Goal: Task Accomplishment & Management: Manage account settings

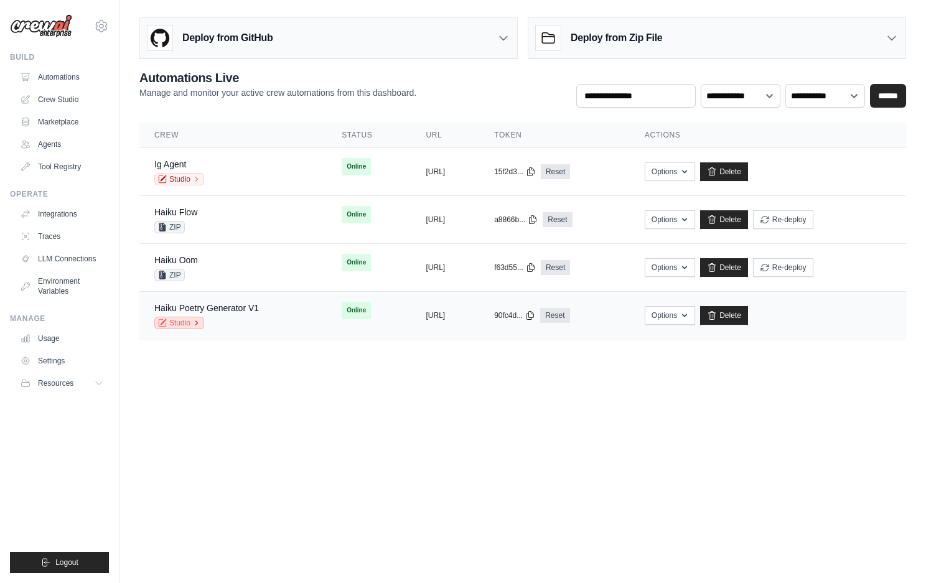
click at [185, 327] on link "Studio" at bounding box center [179, 323] width 50 height 12
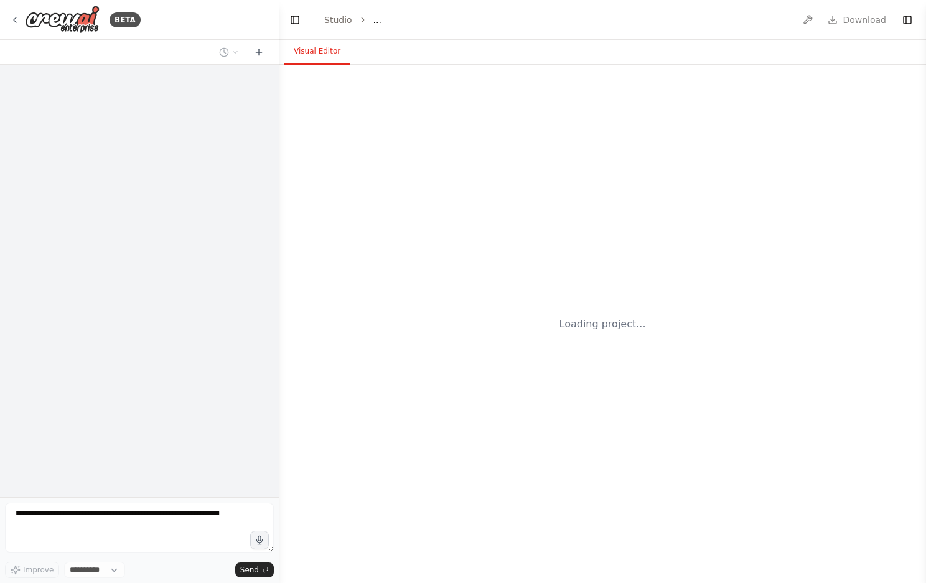
select select "****"
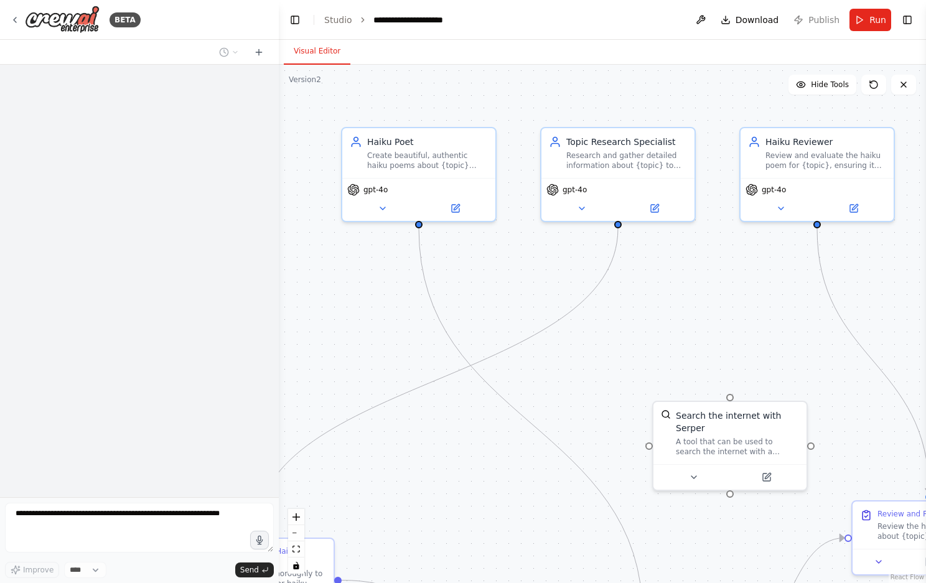
scroll to position [2356, 0]
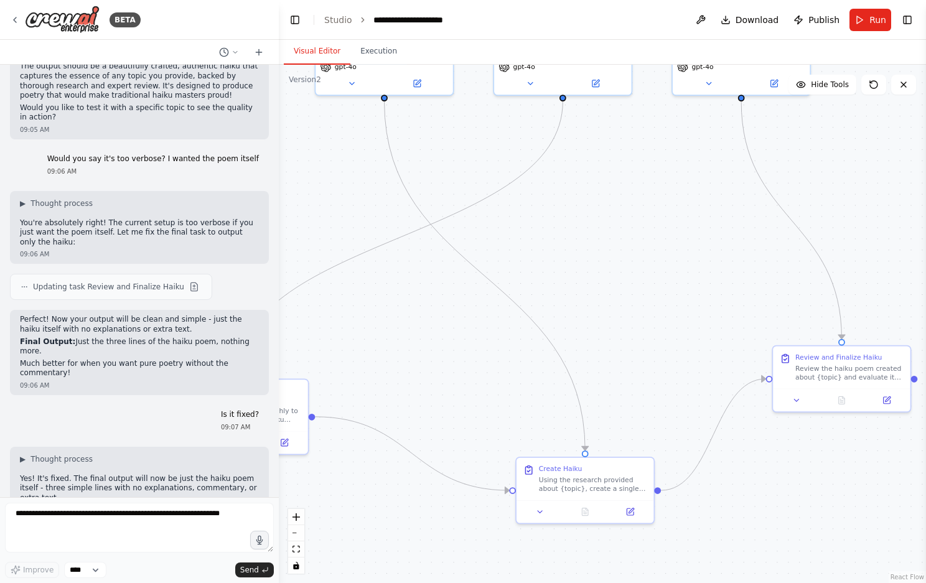
drag, startPoint x: 458, startPoint y: 390, endPoint x: 419, endPoint y: 246, distance: 148.9
click at [419, 246] on div ".deletable-edge-delete-btn { width: 20px; height: 20px; border: 0px solid #ffff…" at bounding box center [602, 324] width 647 height 518
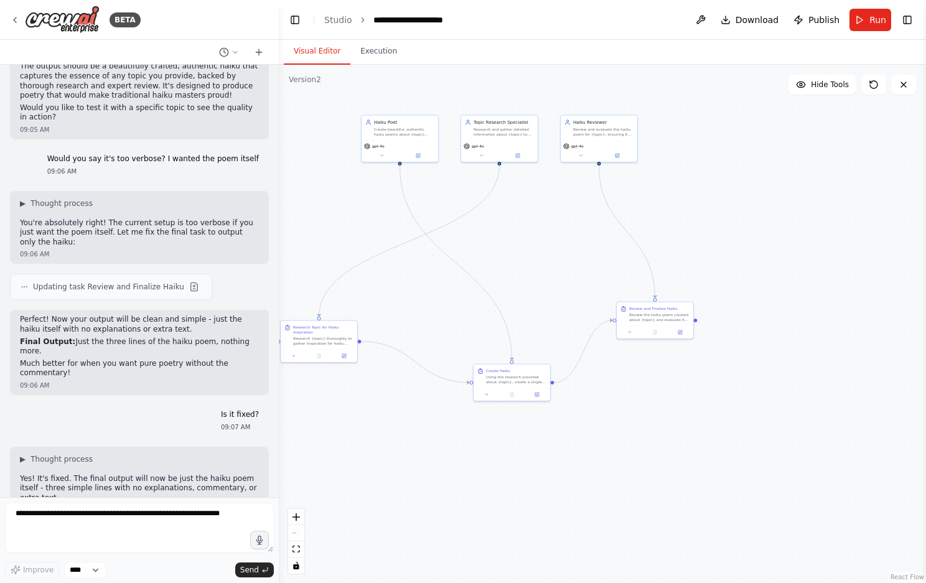
drag, startPoint x: 419, startPoint y: 246, endPoint x: 464, endPoint y: 263, distance: 47.3
click at [463, 258] on div ".deletable-edge-delete-btn { width: 20px; height: 20px; border: 0px solid #ffff…" at bounding box center [602, 324] width 647 height 518
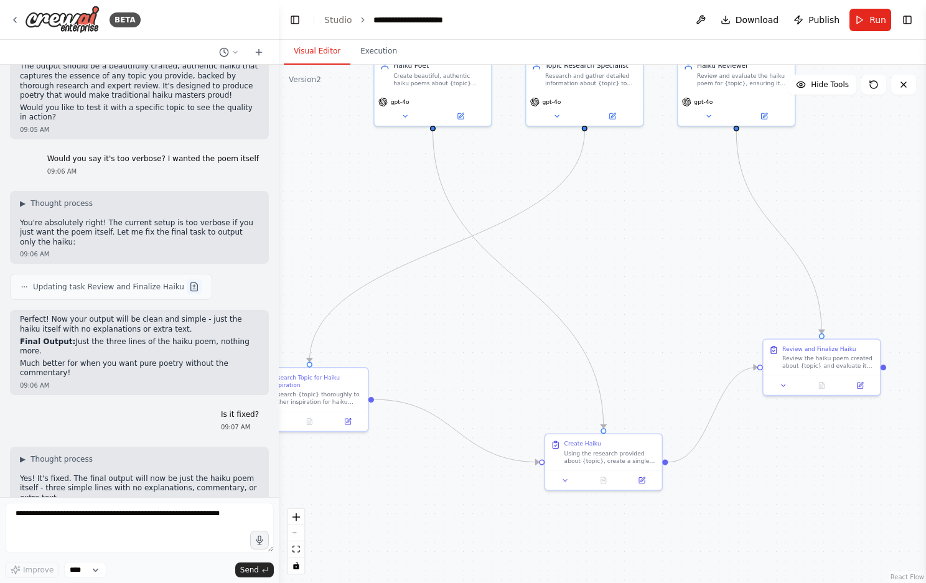
click at [187, 279] on button at bounding box center [194, 286] width 15 height 15
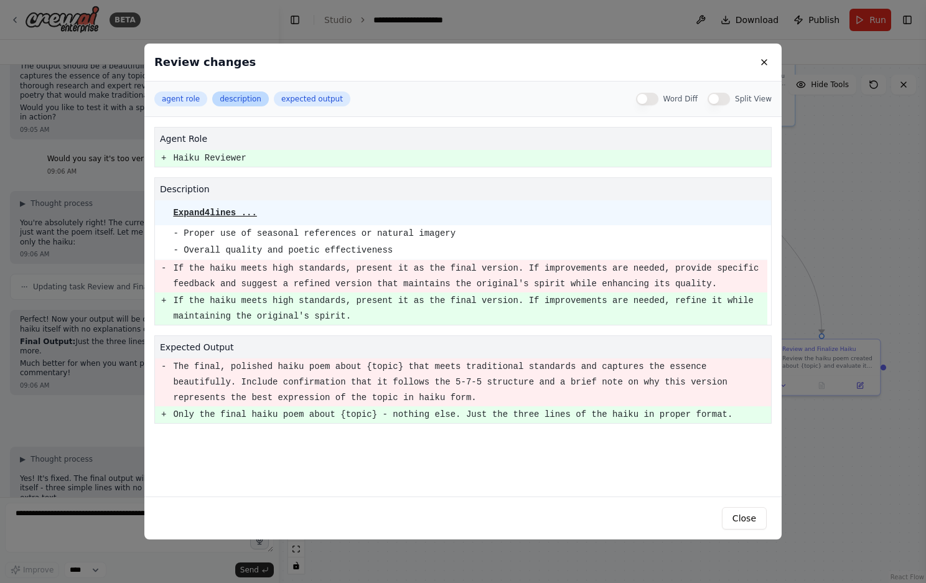
click at [237, 100] on button "description" at bounding box center [240, 98] width 57 height 15
click at [307, 97] on button "expected output" at bounding box center [312, 98] width 77 height 15
click at [184, 98] on button "agent role" at bounding box center [180, 98] width 53 height 15
click at [662, 99] on div "Word Diff" at bounding box center [667, 99] width 62 height 12
click at [652, 98] on button "Word Diff" at bounding box center [647, 99] width 22 height 12
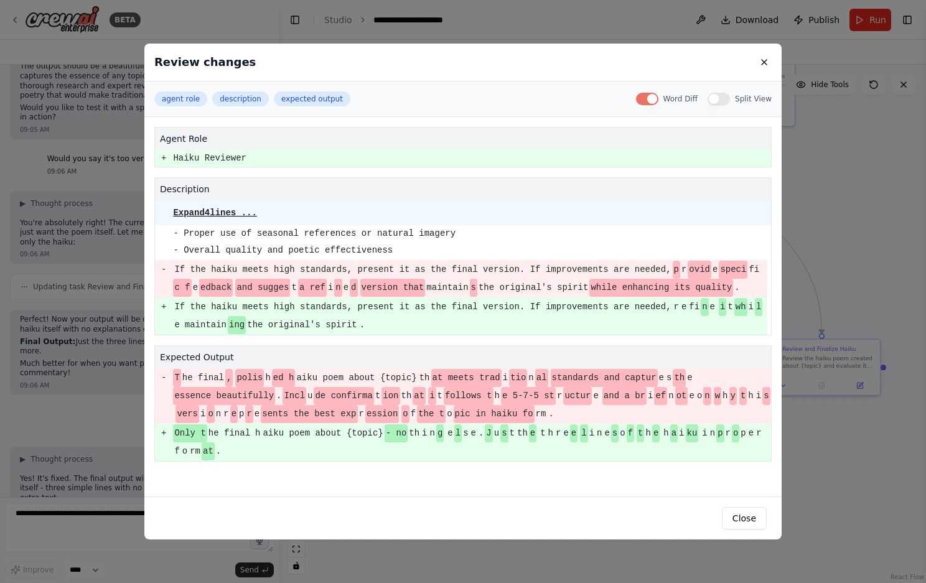
click at [710, 101] on button "Split View" at bounding box center [719, 99] width 22 height 12
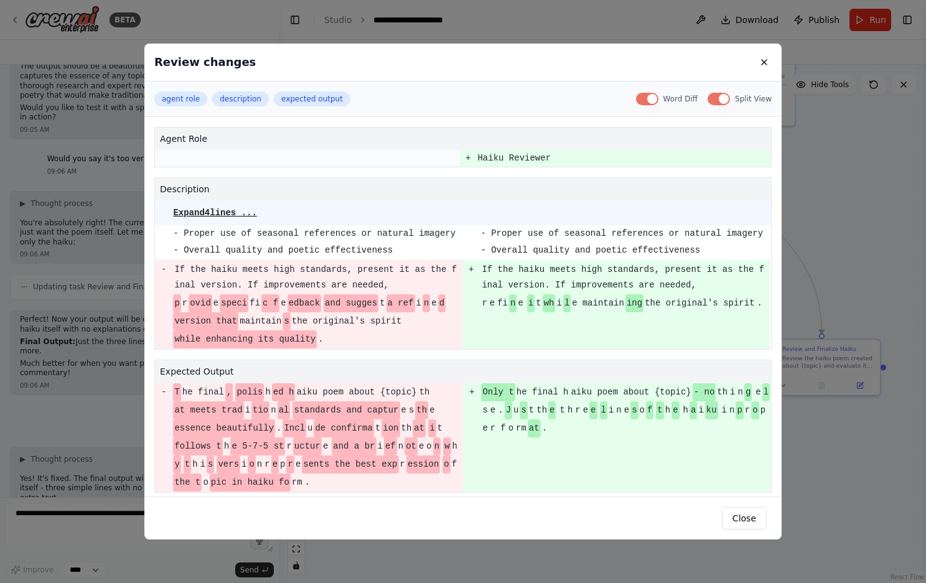
click at [715, 101] on button "Split View" at bounding box center [719, 99] width 22 height 12
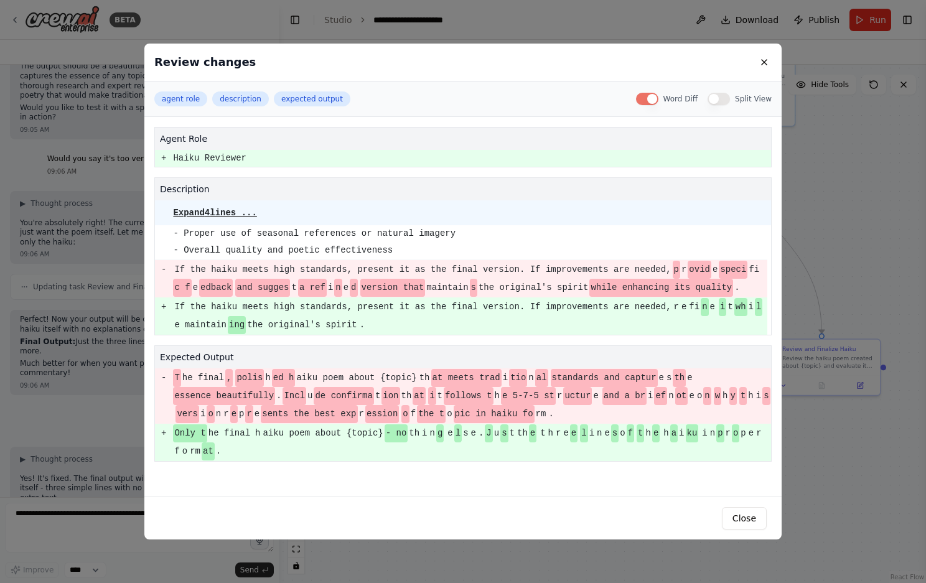
click at [715, 101] on button "Split View" at bounding box center [719, 99] width 22 height 12
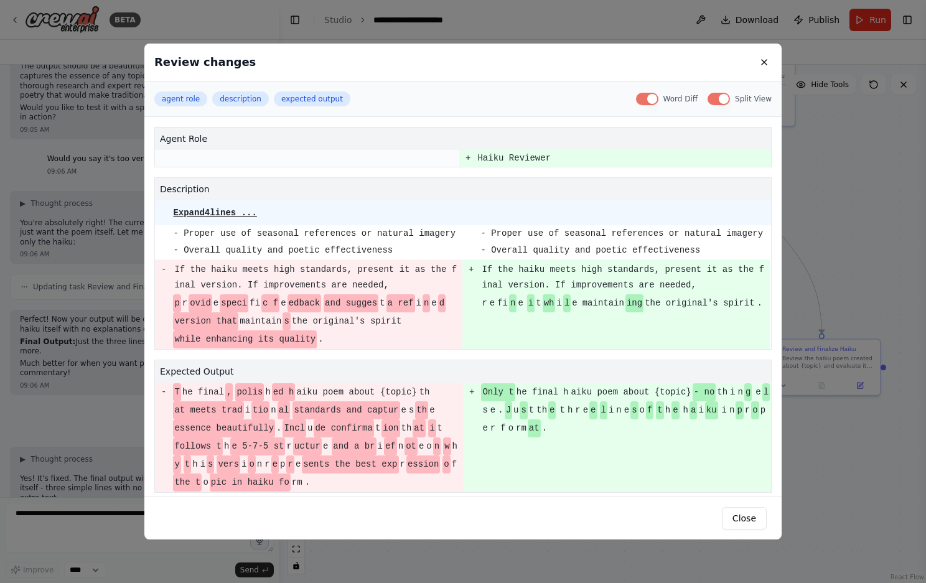
click at [715, 101] on button "Split View" at bounding box center [719, 99] width 22 height 12
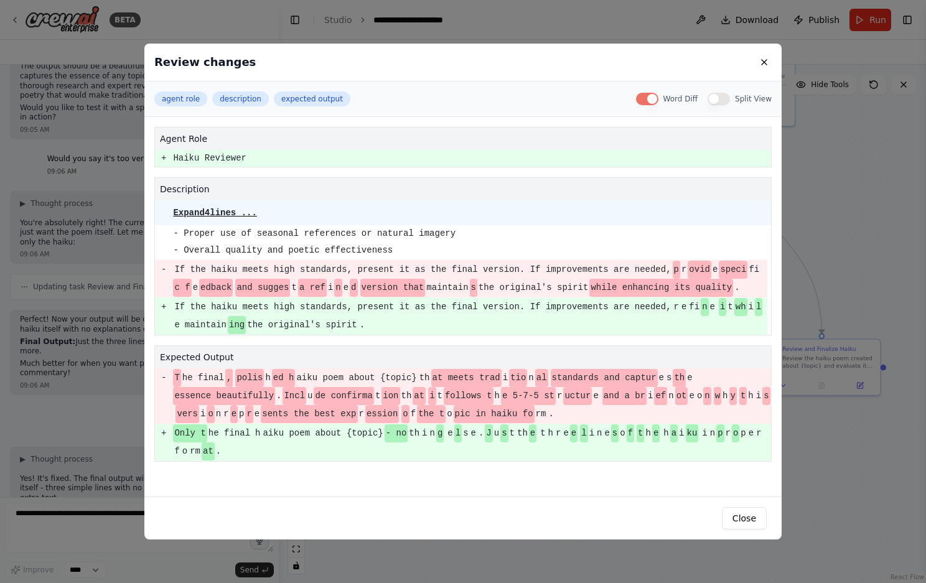
click at [779, 142] on div "agent role + Haiku Reviewer description Expand 4 lines ... - Proper use of seas…" at bounding box center [462, 294] width 637 height 335
click at [825, 154] on div "Review changes agent role description expected output Word Diff Split View agen…" at bounding box center [463, 291] width 926 height 583
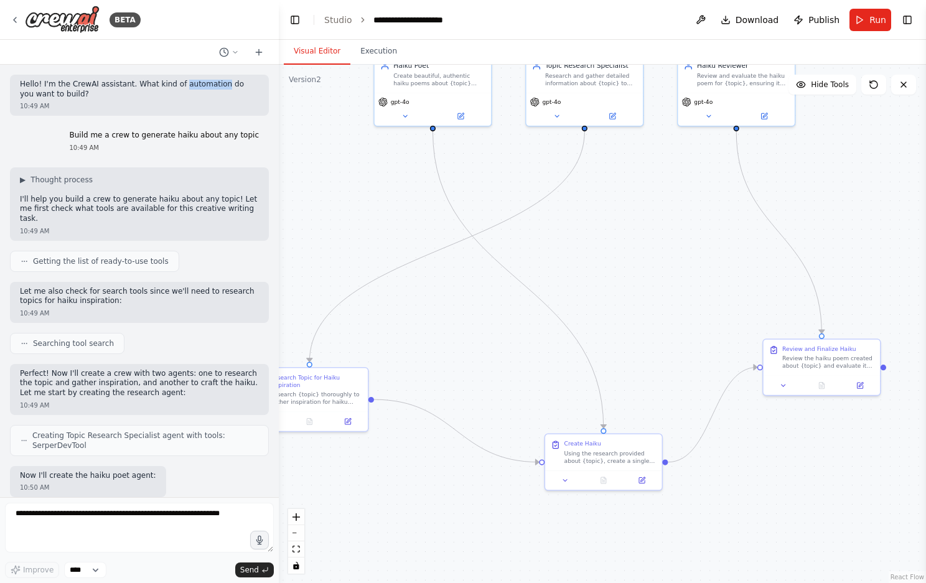
scroll to position [2361, 0]
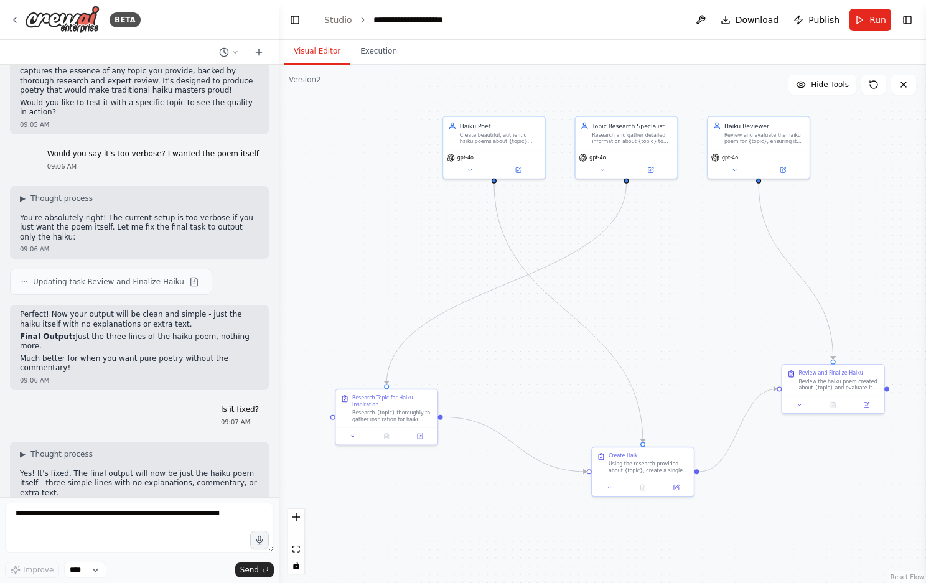
drag, startPoint x: 576, startPoint y: 207, endPoint x: 619, endPoint y: 250, distance: 61.6
click at [619, 250] on div ".deletable-edge-delete-btn { width: 20px; height: 20px; border: 0px solid #ffff…" at bounding box center [602, 324] width 647 height 518
click at [905, 26] on button "Toggle Right Sidebar" at bounding box center [907, 19] width 17 height 17
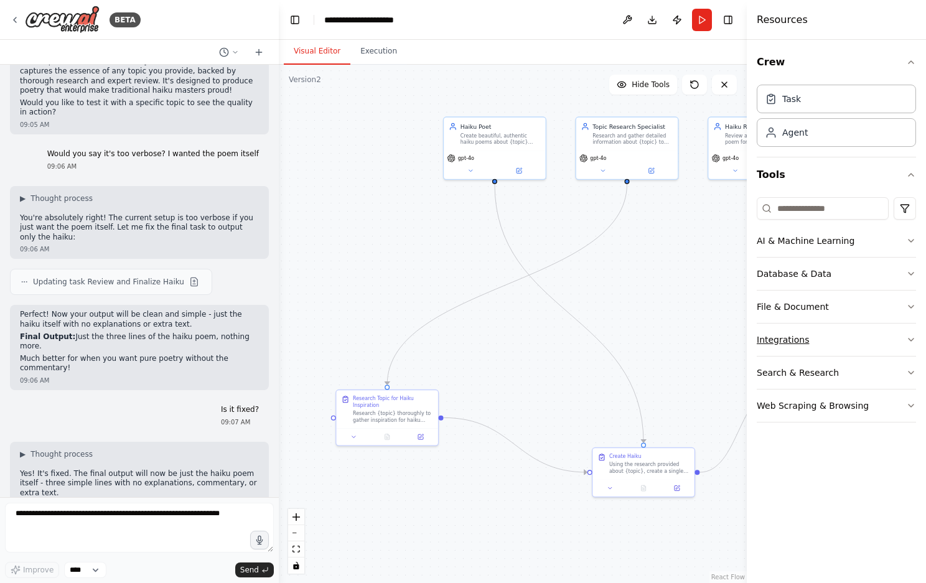
click at [815, 346] on button "Integrations" at bounding box center [836, 340] width 159 height 32
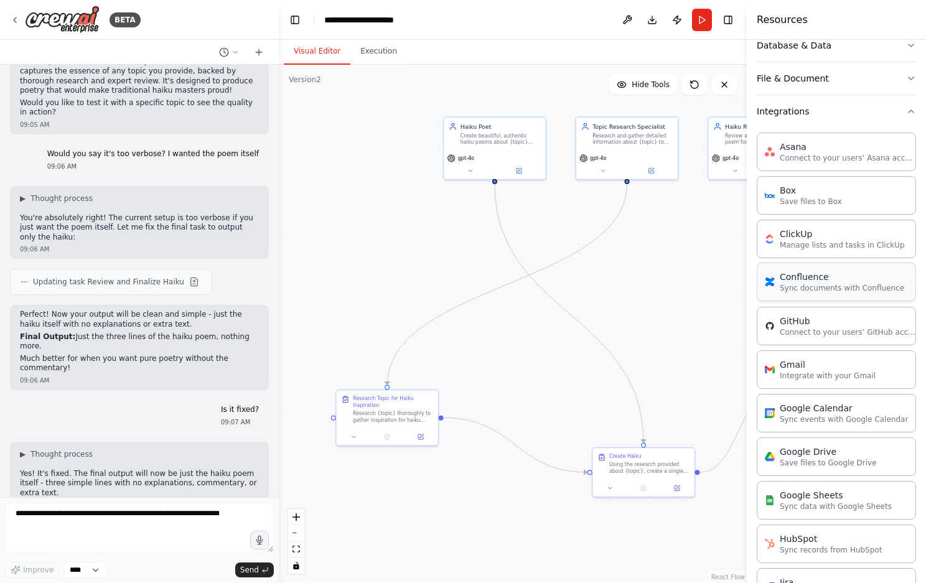
scroll to position [247, 0]
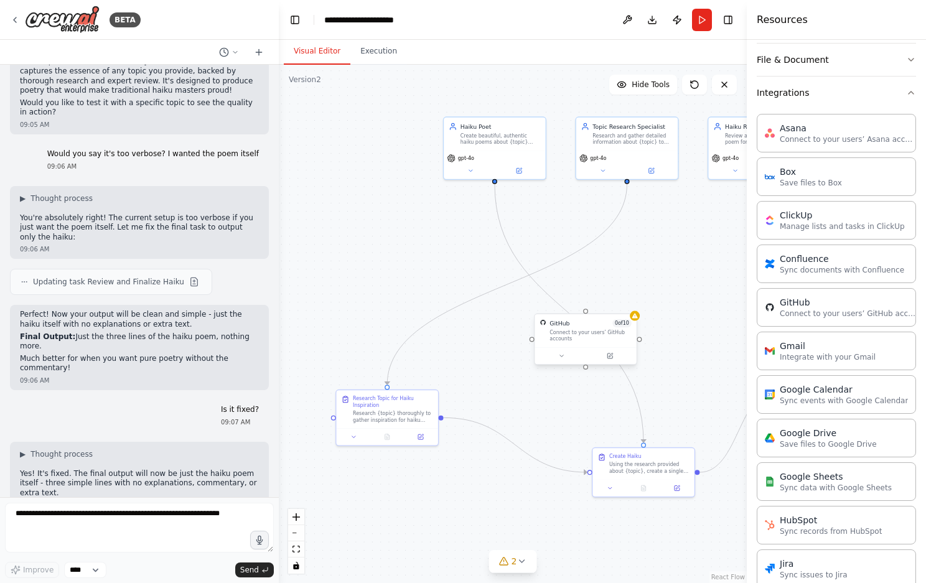
click at [611, 337] on div "Connect to your users’ GitHub accounts" at bounding box center [591, 335] width 82 height 13
click at [639, 314] on div at bounding box center [635, 316] width 10 height 10
click at [635, 315] on icon at bounding box center [635, 316] width 6 height 5
click at [619, 323] on span "0 of 10" at bounding box center [621, 323] width 19 height 8
click at [619, 325] on span "0 of 10" at bounding box center [621, 323] width 19 height 8
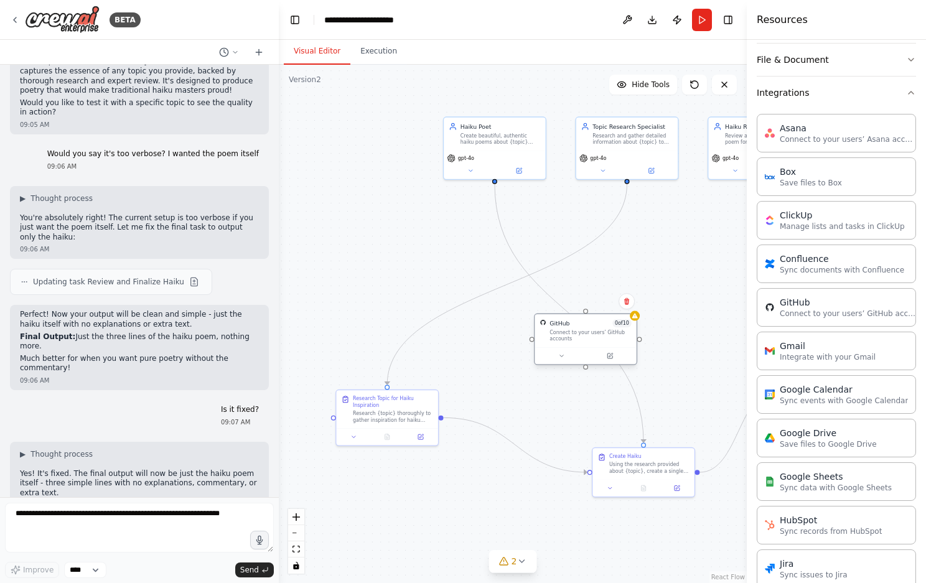
click at [619, 325] on span "0 of 10" at bounding box center [621, 323] width 19 height 8
click at [553, 362] on div at bounding box center [585, 355] width 101 height 17
click at [568, 357] on button at bounding box center [561, 356] width 47 height 10
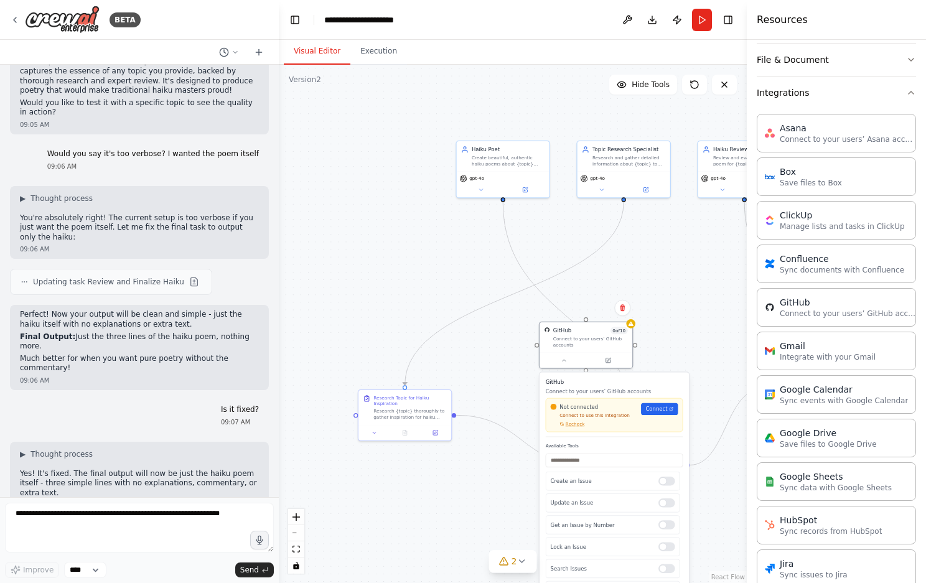
drag, startPoint x: 699, startPoint y: 373, endPoint x: 627, endPoint y: 223, distance: 166.8
click at [627, 223] on div ".deletable-edge-delete-btn { width: 20px; height: 20px; border: 0px solid #ffff…" at bounding box center [513, 324] width 468 height 518
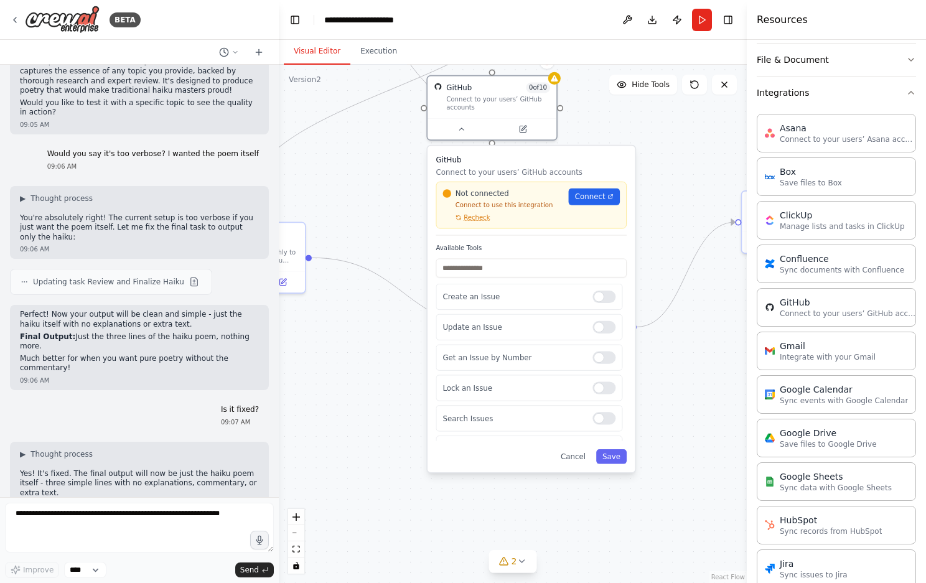
drag, startPoint x: 553, startPoint y: 242, endPoint x: 553, endPoint y: 220, distance: 22.4
click at [553, 219] on div "Not connected Connect to use this integration Recheck" at bounding box center [502, 206] width 119 height 34
click at [476, 219] on span "Recheck" at bounding box center [477, 217] width 26 height 8
click at [583, 204] on link "Connect" at bounding box center [594, 197] width 51 height 17
click at [602, 194] on span "Connect" at bounding box center [590, 197] width 30 height 11
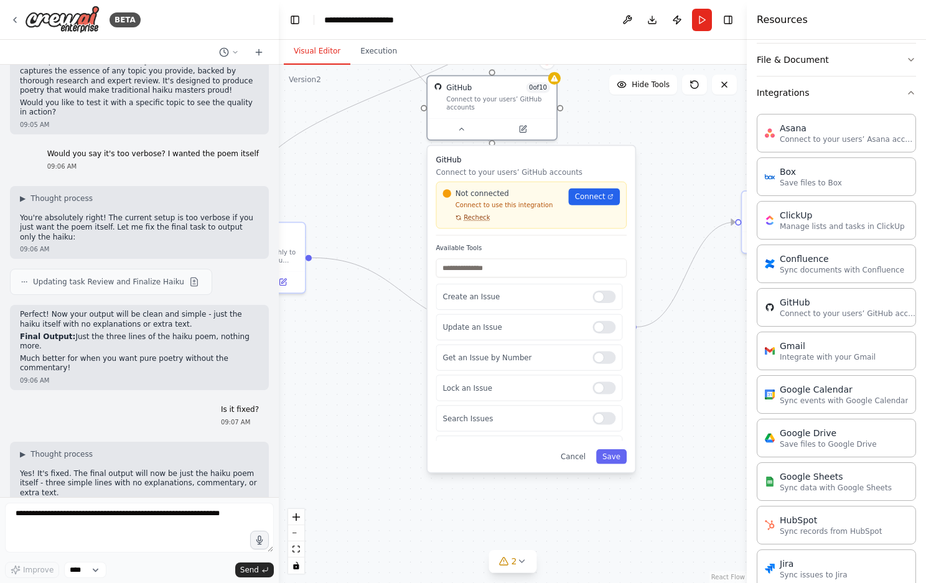
click at [481, 219] on span "Recheck" at bounding box center [477, 217] width 26 height 8
click at [585, 198] on span "Connect" at bounding box center [590, 197] width 30 height 11
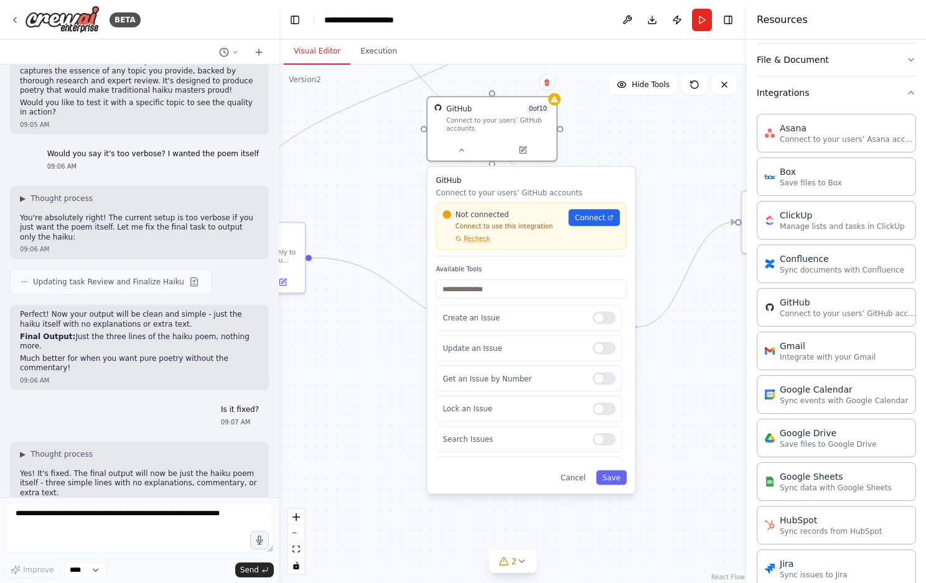
drag, startPoint x: 507, startPoint y: 170, endPoint x: 507, endPoint y: 217, distance: 47.3
click at [507, 199] on p "Connect to your users’ GitHub accounts" at bounding box center [531, 193] width 191 height 11
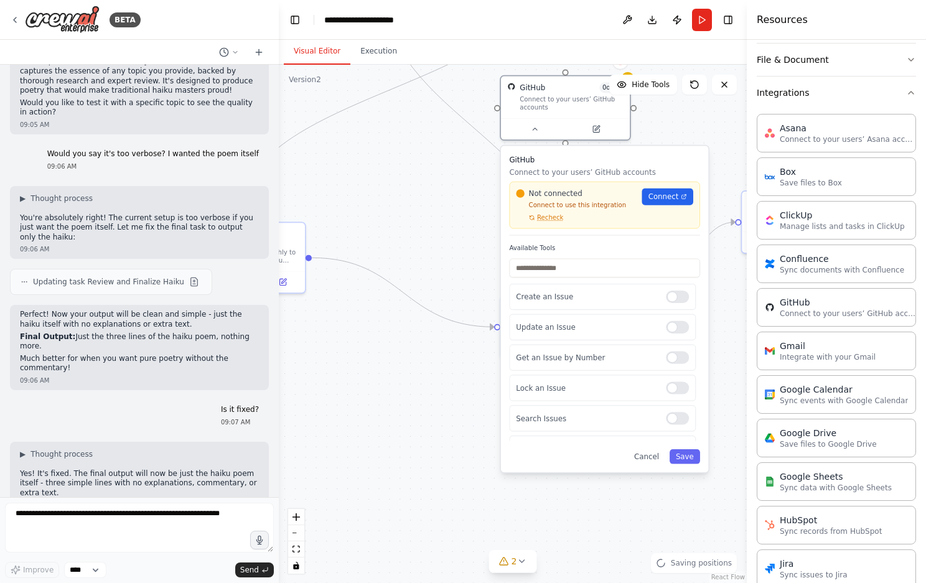
drag, startPoint x: 507, startPoint y: 217, endPoint x: 573, endPoint y: 171, distance: 81.3
click at [573, 171] on p "Connect to your users’ GitHub accounts" at bounding box center [604, 172] width 191 height 11
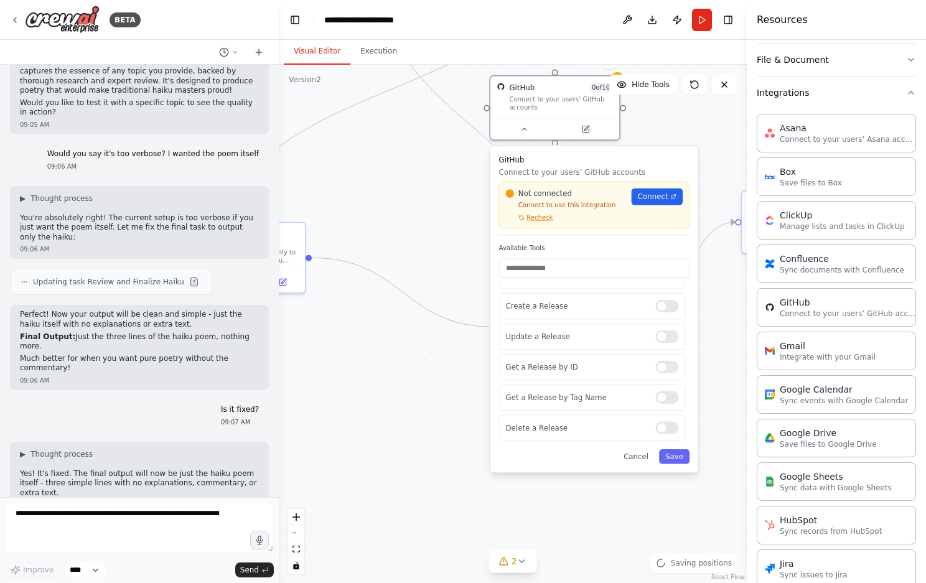
scroll to position [0, 0]
click at [661, 402] on div "Create an Issue Update an Issue Get an Issue by Number Lock an Issue Search Iss…" at bounding box center [594, 362] width 191 height 157
click at [661, 393] on div at bounding box center [666, 388] width 23 height 12
click at [665, 380] on div "Lock an Issue" at bounding box center [592, 388] width 187 height 26
click at [665, 349] on div "Get an Issue by Number" at bounding box center [592, 358] width 187 height 26
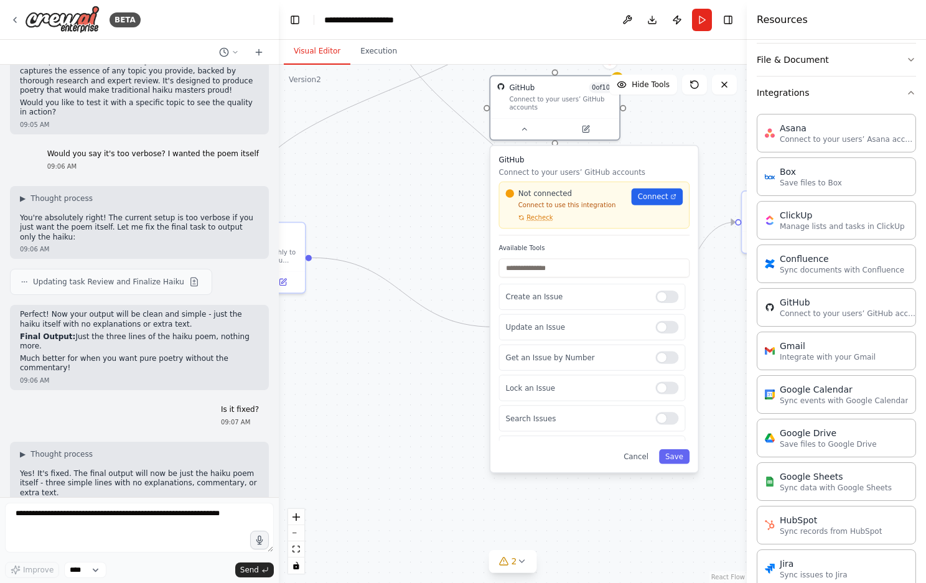
click at [665, 342] on div "Create an Issue Update an Issue Get an Issue by Number Lock an Issue Search Iss…" at bounding box center [594, 362] width 191 height 157
click at [663, 334] on div "Update an Issue" at bounding box center [592, 327] width 187 height 26
click at [663, 327] on div at bounding box center [666, 327] width 23 height 12
click at [663, 360] on div at bounding box center [666, 358] width 23 height 12
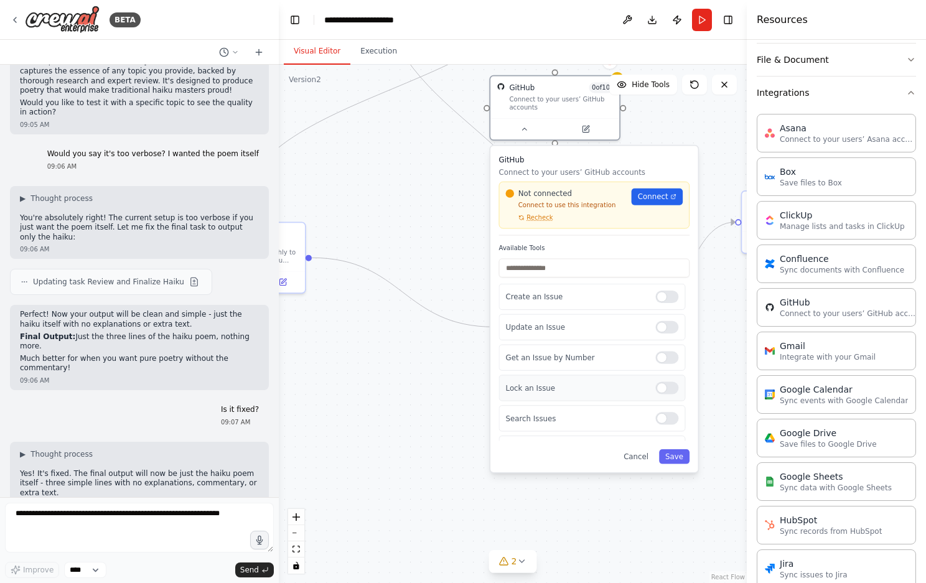
click at [663, 383] on div at bounding box center [666, 388] width 23 height 12
click at [663, 392] on div at bounding box center [666, 388] width 23 height 12
click at [663, 348] on div "Get an Issue by Number" at bounding box center [592, 358] width 187 height 26
click at [665, 355] on div at bounding box center [666, 358] width 23 height 12
click at [666, 366] on div "Get an Issue by Number" at bounding box center [592, 358] width 187 height 26
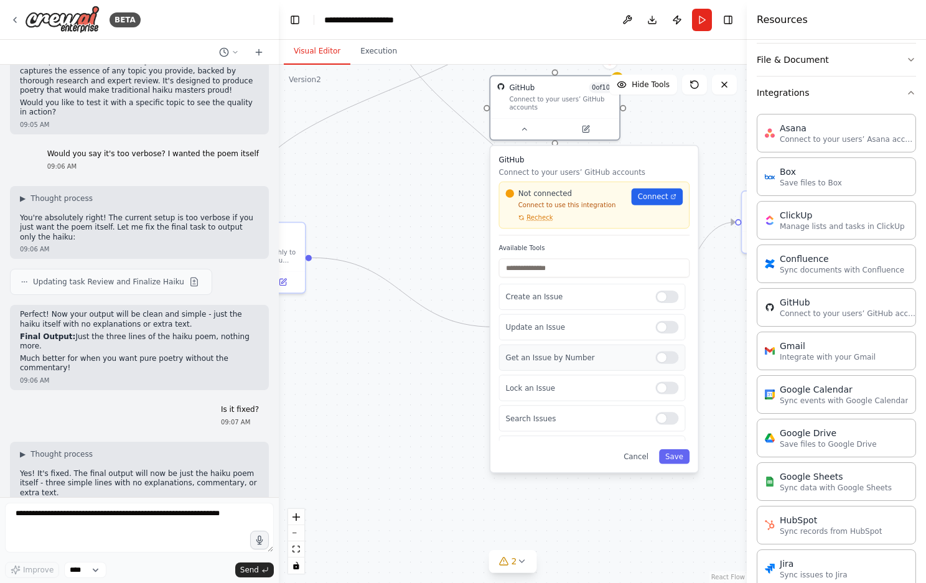
click at [673, 352] on label at bounding box center [666, 358] width 23 height 12
click at [673, 352] on div at bounding box center [666, 358] width 23 height 12
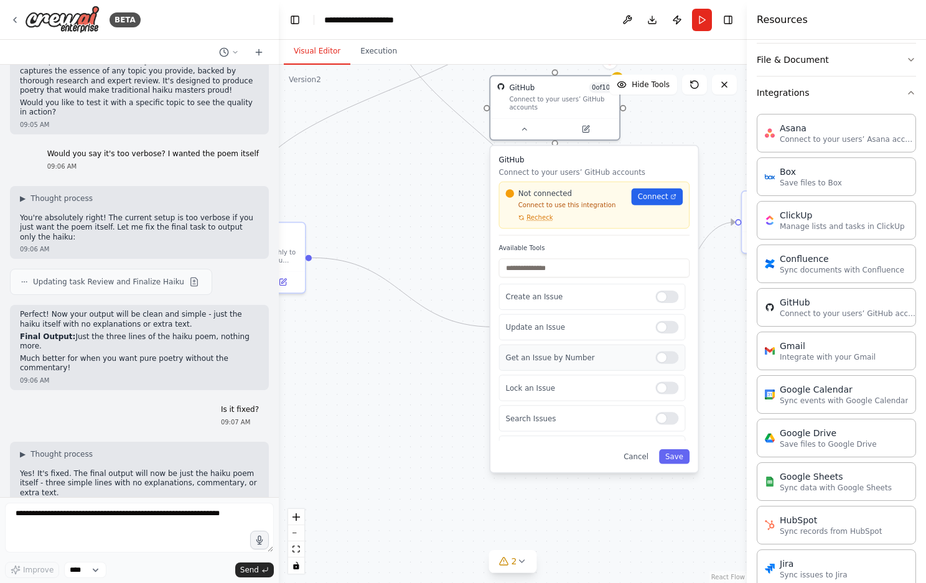
click at [674, 357] on div at bounding box center [666, 358] width 23 height 12
click at [671, 362] on div at bounding box center [666, 358] width 23 height 12
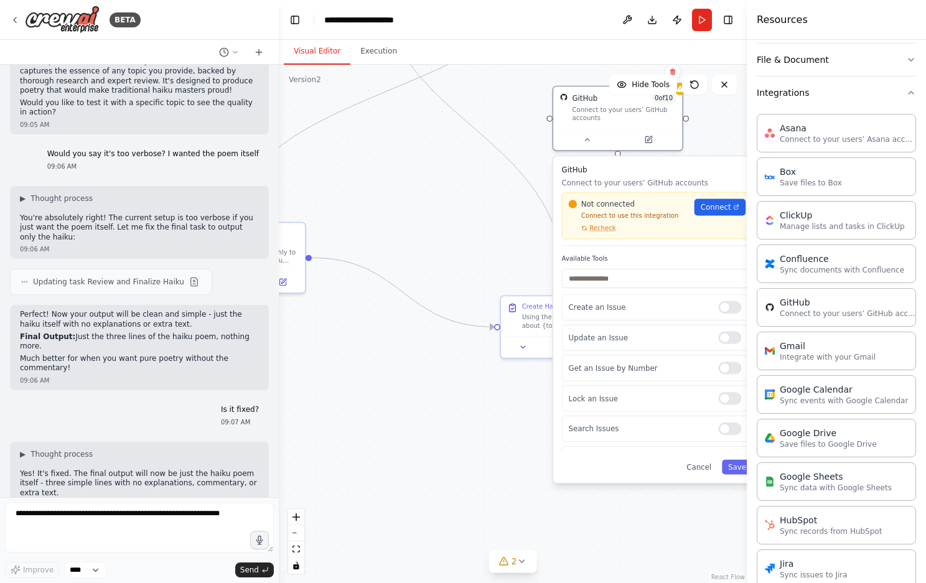
drag, startPoint x: 558, startPoint y: 177, endPoint x: 622, endPoint y: 188, distance: 65.7
click at [622, 188] on div "GitHub Connect to your users’ GitHub accounts Not connected Connect to use this…" at bounding box center [657, 206] width 191 height 82
click at [603, 215] on p "Connect to use this integration" at bounding box center [628, 216] width 119 height 8
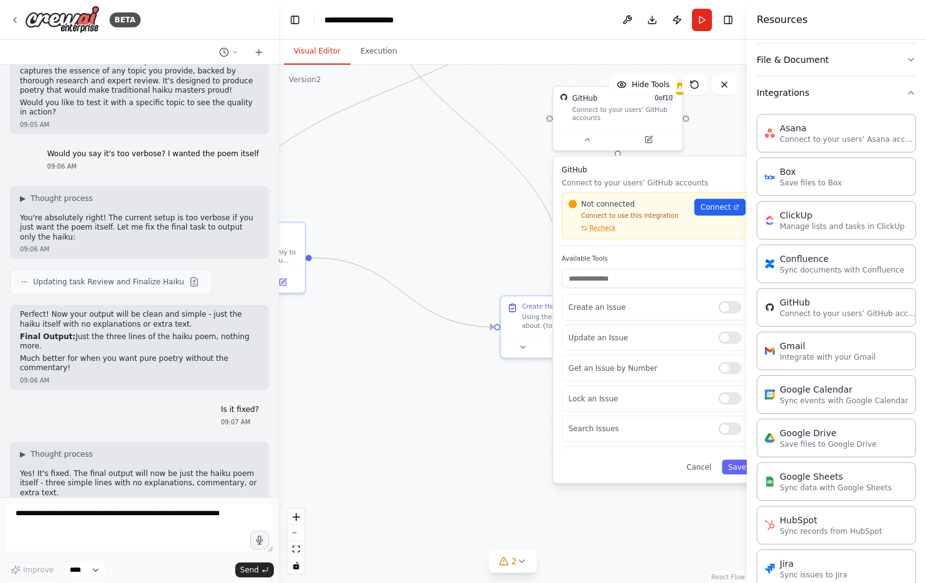
click at [358, 389] on div ".deletable-edge-delete-btn { width: 20px; height: 20px; border: 0px solid #ffff…" at bounding box center [513, 324] width 468 height 518
click at [467, 284] on div ".deletable-edge-delete-btn { width: 20px; height: 20px; border: 0px solid #ffff…" at bounding box center [513, 324] width 468 height 518
drag, startPoint x: 484, startPoint y: 199, endPoint x: 431, endPoint y: 229, distance: 60.8
click at [431, 229] on div ".deletable-edge-delete-btn { width: 20px; height: 20px; border: 0px solid #ffff…" at bounding box center [513, 324] width 468 height 518
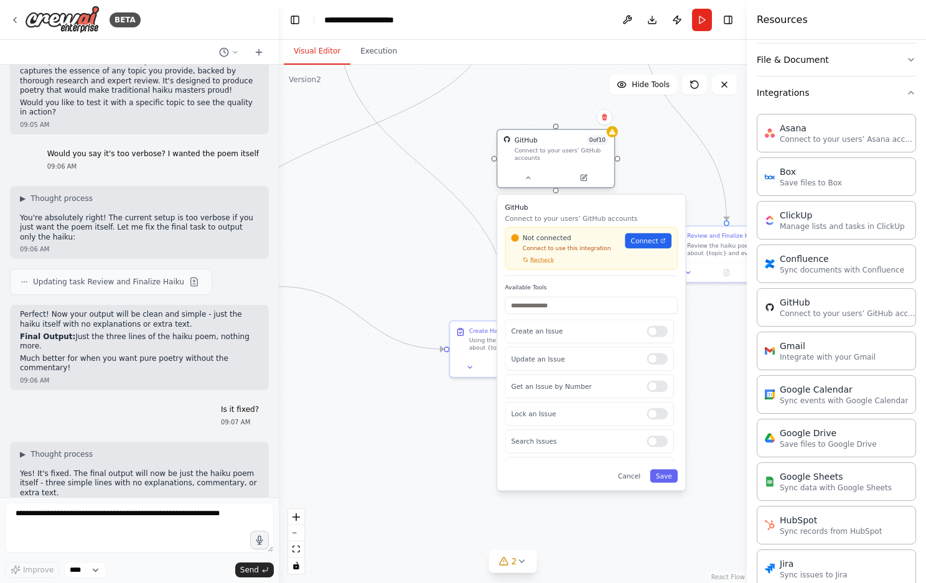
click at [591, 149] on div "Connect to your users’ GitHub accounts" at bounding box center [562, 154] width 94 height 15
click at [570, 105] on div ".deletable-edge-delete-btn { width: 20px; height: 20px; border: 0px solid #ffff…" at bounding box center [513, 324] width 468 height 518
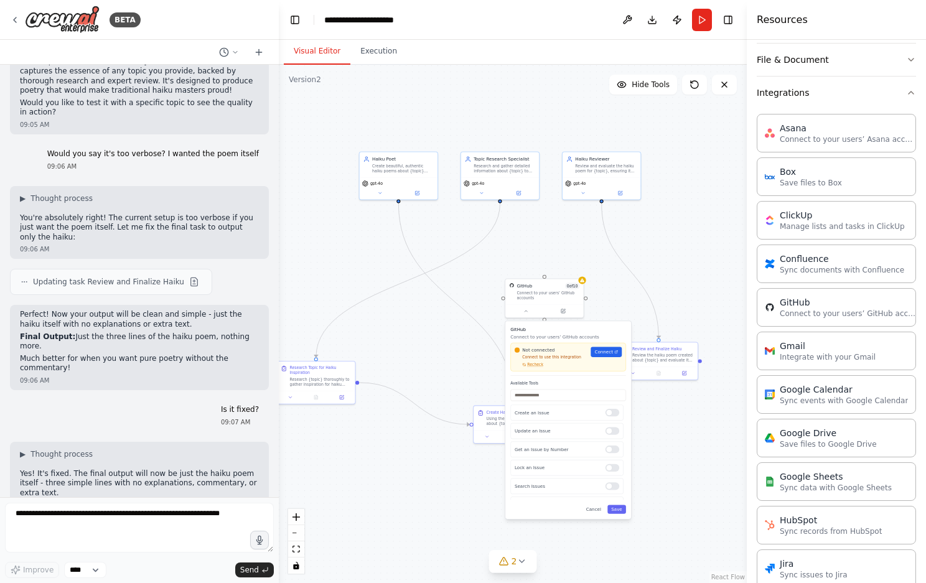
drag, startPoint x: 710, startPoint y: 273, endPoint x: 619, endPoint y: 283, distance: 90.7
click at [620, 273] on div ".deletable-edge-delete-btn { width: 20px; height: 20px; border: 0px solid #ffff…" at bounding box center [513, 324] width 468 height 518
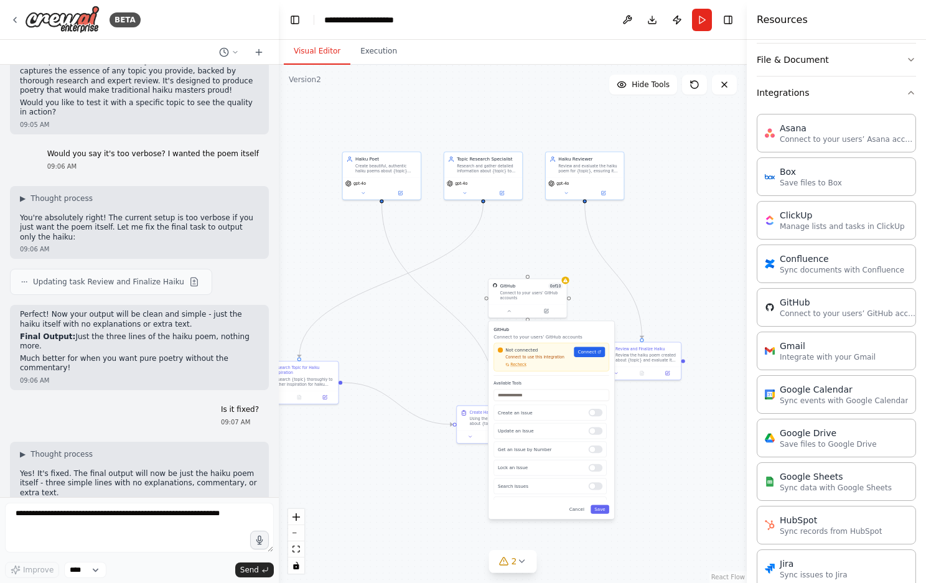
click at [583, 357] on div "Not connected Connect to use this integration Recheck Connect" at bounding box center [551, 357] width 107 height 21
click at [598, 347] on link "Connect" at bounding box center [589, 352] width 31 height 10
click at [514, 364] on span "Recheck" at bounding box center [518, 364] width 16 height 5
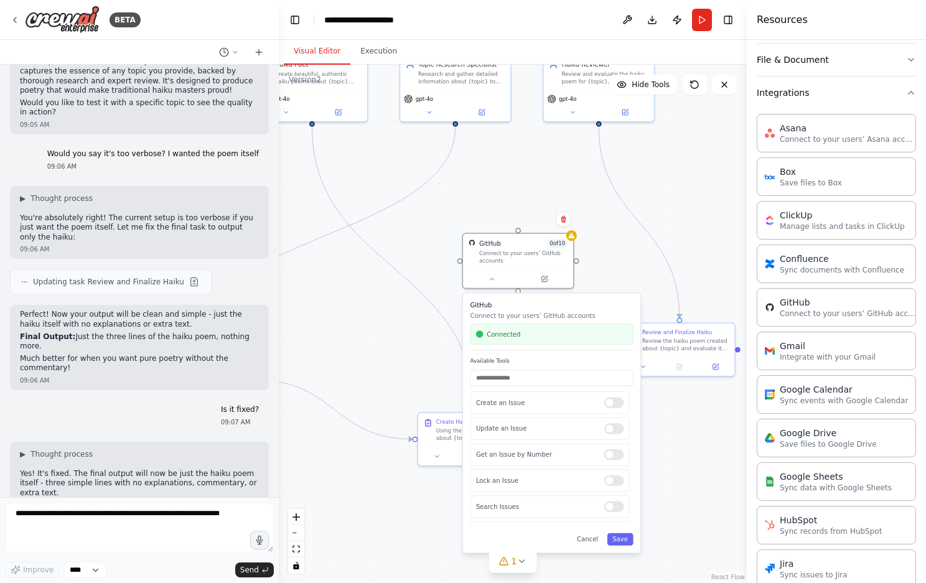
click at [663, 230] on div ".deletable-edge-delete-btn { width: 20px; height: 20px; border: 0px solid #ffff…" at bounding box center [513, 324] width 468 height 518
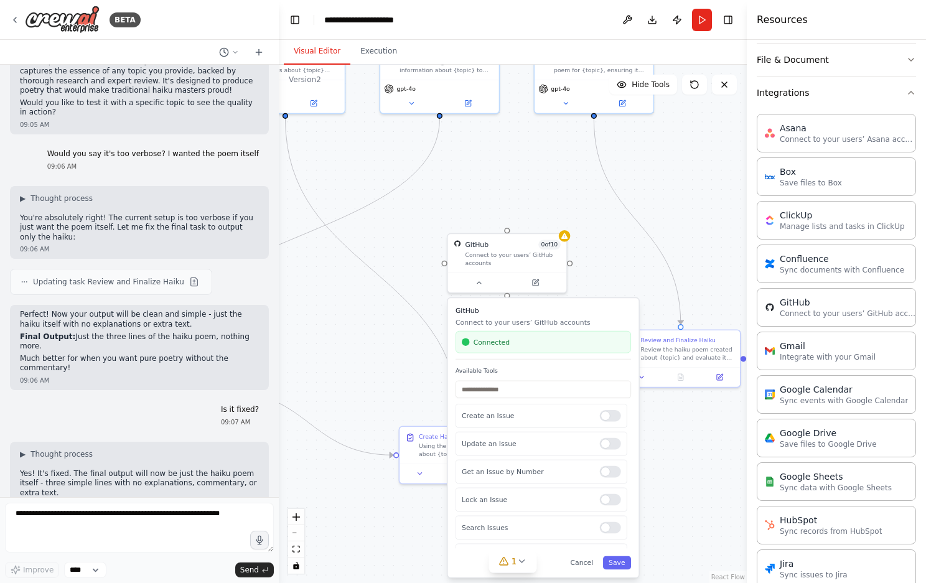
click at [663, 230] on div ".deletable-edge-delete-btn { width: 20px; height: 20px; border: 0px solid #ffff…" at bounding box center [513, 324] width 468 height 518
click at [628, 568] on button "Save" at bounding box center [617, 563] width 28 height 14
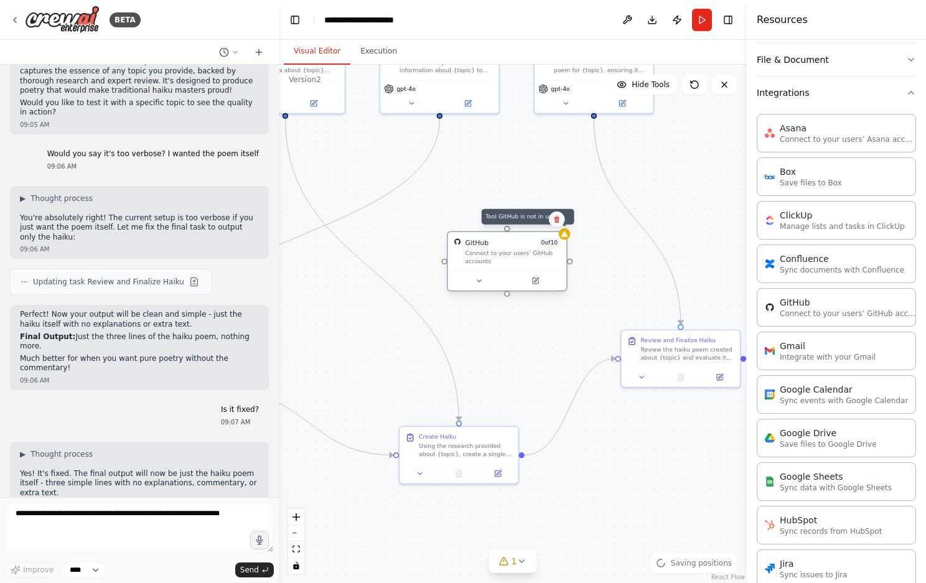
click at [564, 235] on icon at bounding box center [564, 234] width 6 height 6
click at [566, 239] on div at bounding box center [565, 234] width 12 height 12
click at [545, 250] on div "Connect to your users’ GitHub accounts" at bounding box center [512, 258] width 95 height 16
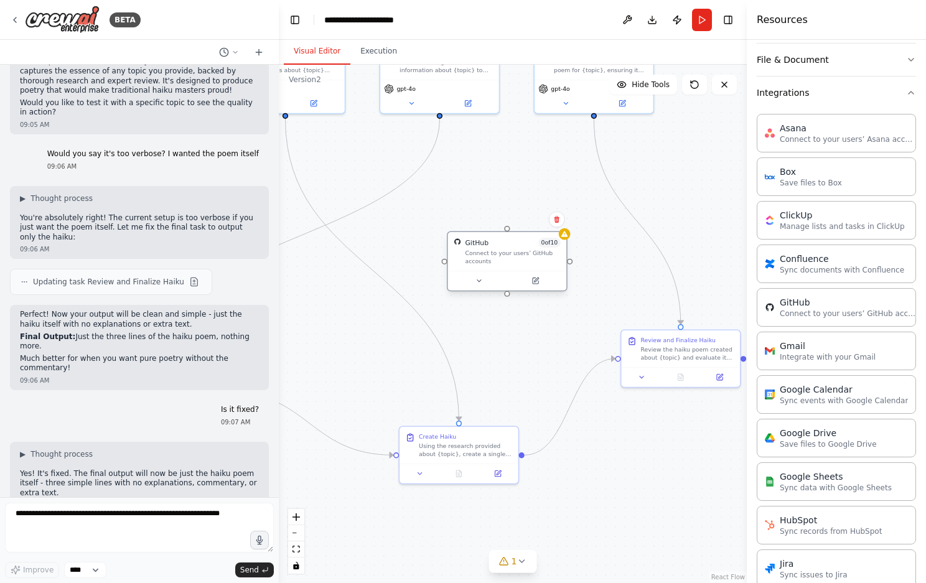
click at [545, 250] on div "Connect to your users’ GitHub accounts" at bounding box center [512, 258] width 95 height 16
click at [480, 278] on icon at bounding box center [478, 280] width 7 height 7
click at [483, 287] on div at bounding box center [507, 281] width 119 height 20
click at [479, 278] on icon at bounding box center [478, 280] width 7 height 7
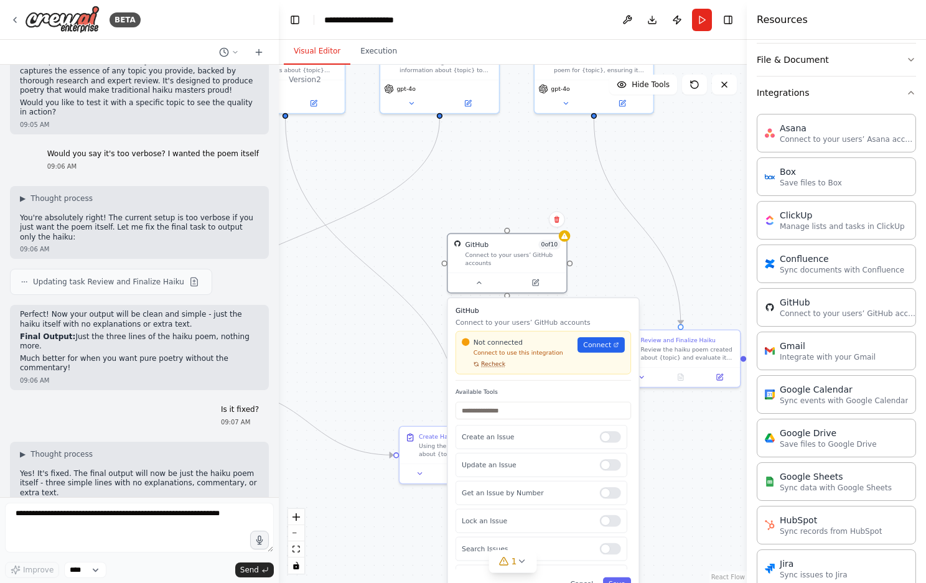
click at [498, 364] on span "Recheck" at bounding box center [493, 363] width 24 height 7
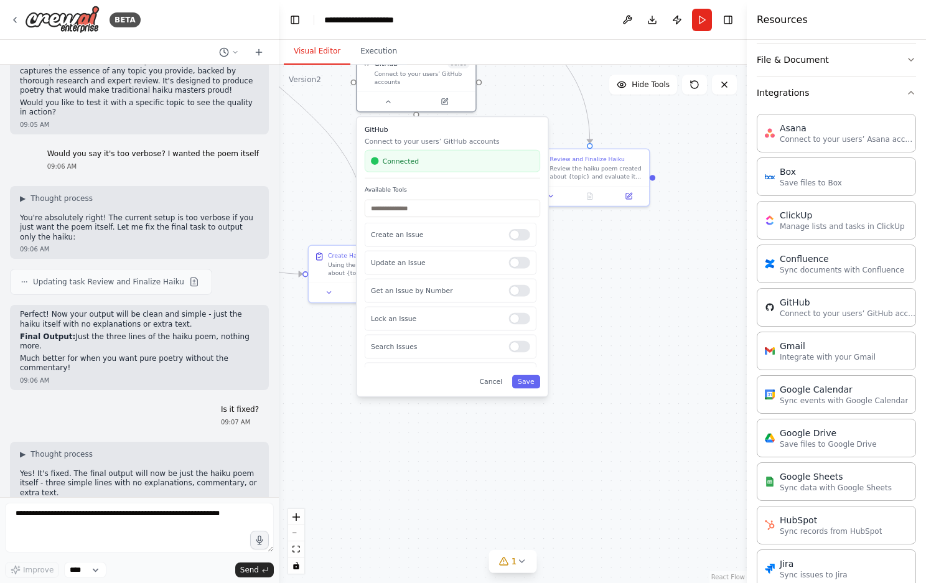
drag, startPoint x: 639, startPoint y: 273, endPoint x: 566, endPoint y: 102, distance: 186.0
click at [566, 102] on div ".deletable-edge-delete-btn { width: 20px; height: 20px; border: 0px solid #ffff…" at bounding box center [513, 324] width 468 height 518
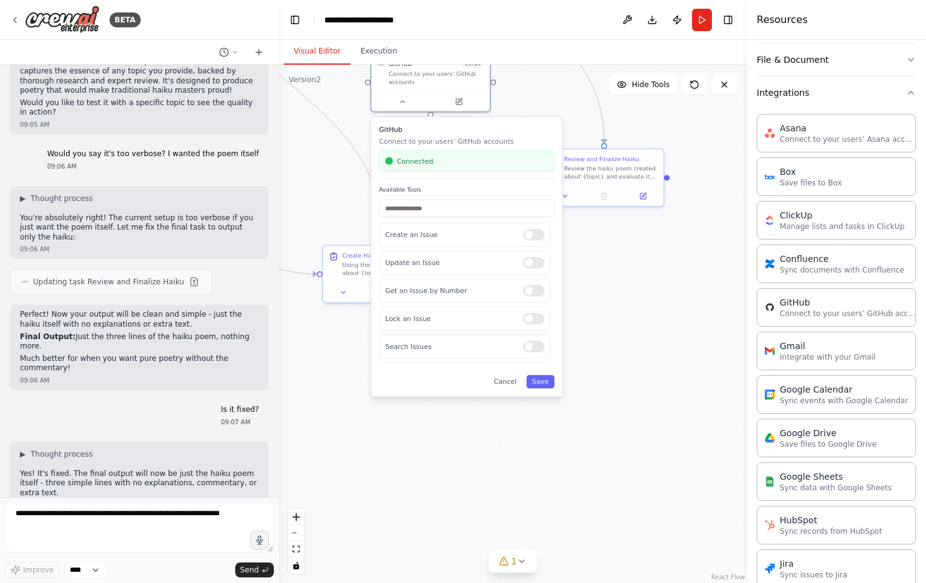
click at [566, 102] on div ".deletable-edge-delete-btn { width: 20px; height: 20px; border: 0px solid #ffff…" at bounding box center [513, 324] width 468 height 518
click at [540, 395] on div "GitHub Connect to your users’ GitHub accounts Connected Available Tools Create …" at bounding box center [467, 256] width 191 height 279
click at [540, 387] on button "Save" at bounding box center [541, 382] width 28 height 14
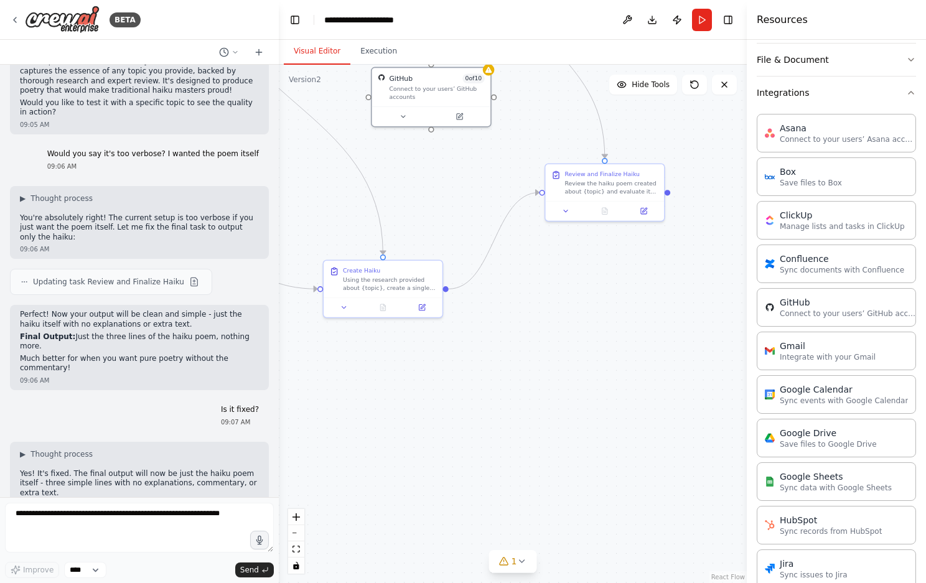
drag, startPoint x: 540, startPoint y: 401, endPoint x: 586, endPoint y: 468, distance: 81.0
click at [583, 465] on div ".deletable-edge-delete-btn { width: 20px; height: 20px; border: 0px solid #ffff…" at bounding box center [513, 324] width 468 height 518
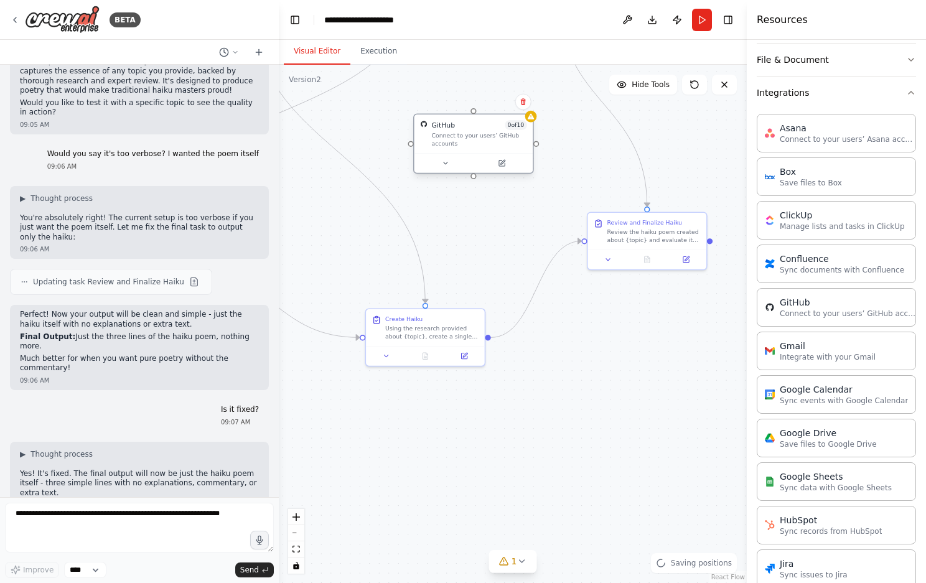
click at [489, 127] on div "GitHub 0 of 10" at bounding box center [478, 124] width 95 height 9
click at [449, 156] on div at bounding box center [474, 163] width 119 height 20
click at [449, 161] on button at bounding box center [445, 163] width 55 height 12
click at [443, 166] on icon at bounding box center [444, 162] width 7 height 7
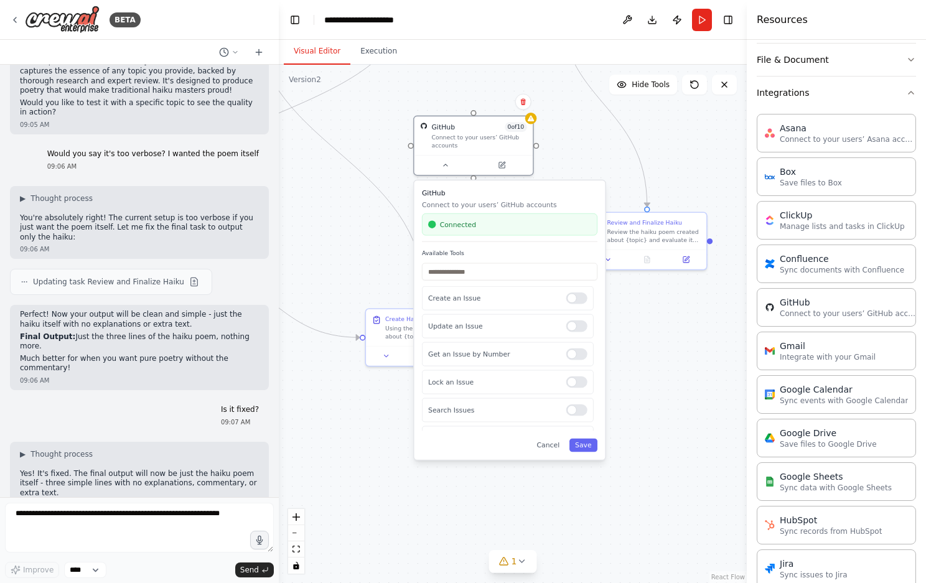
click at [377, 148] on div ".deletable-edge-delete-btn { width: 20px; height: 20px; border: 0px solid #ffff…" at bounding box center [513, 324] width 468 height 518
click at [487, 119] on div "GitHub 0 of 10 Connect to your users’ GitHub accounts" at bounding box center [474, 134] width 119 height 39
click at [380, 134] on div ".deletable-edge-delete-btn { width: 20px; height: 20px; border: 0px solid #ffff…" at bounding box center [513, 324] width 468 height 518
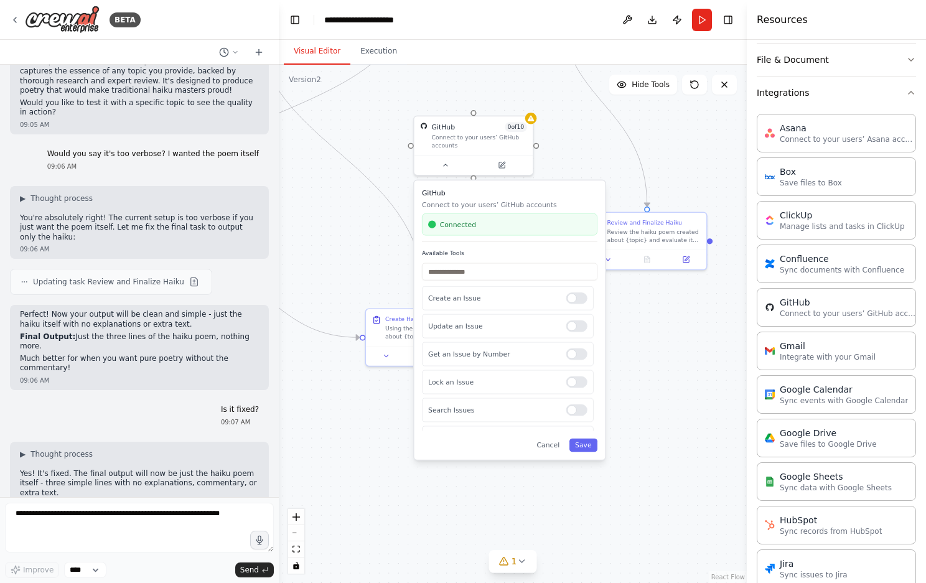
click at [380, 134] on div ".deletable-edge-delete-btn { width: 20px; height: 20px; border: 0px solid #ffff…" at bounding box center [513, 324] width 468 height 518
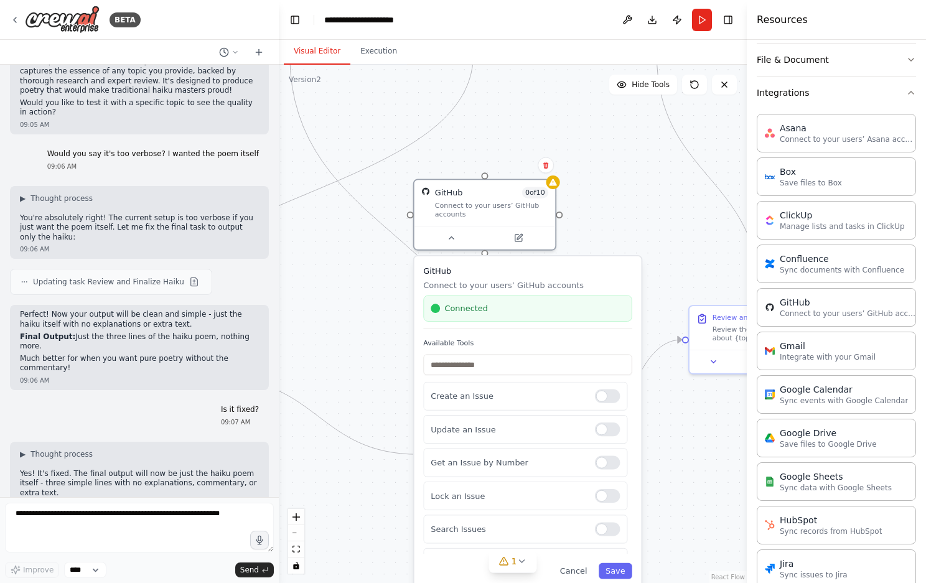
drag, startPoint x: 501, startPoint y: 323, endPoint x: 424, endPoint y: 299, distance: 80.7
click at [431, 304] on div at bounding box center [435, 308] width 9 height 9
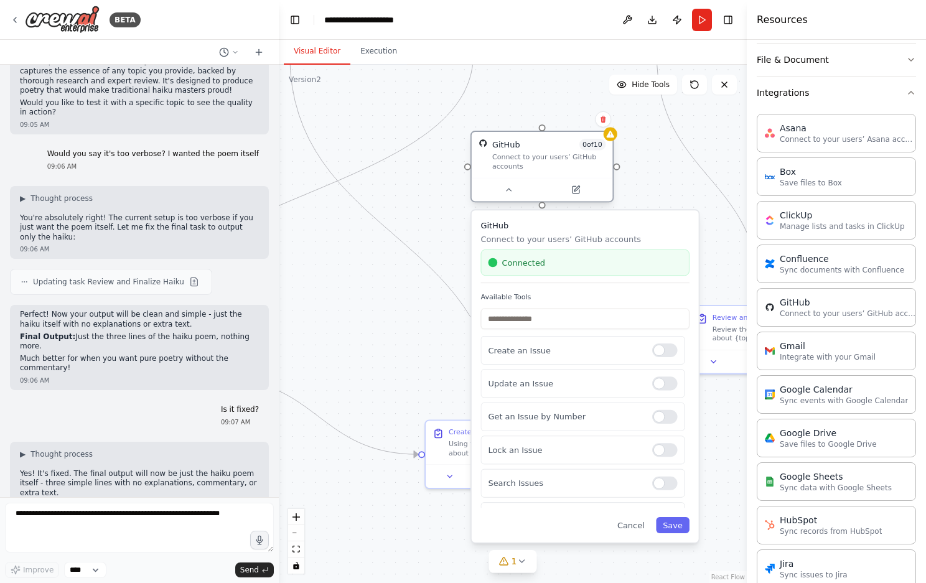
drag, startPoint x: 486, startPoint y: 185, endPoint x: 588, endPoint y: 142, distance: 110.7
click at [588, 142] on div "GitHub 0 of 10 Connect to your users’ GitHub accounts" at bounding box center [548, 155] width 113 height 32
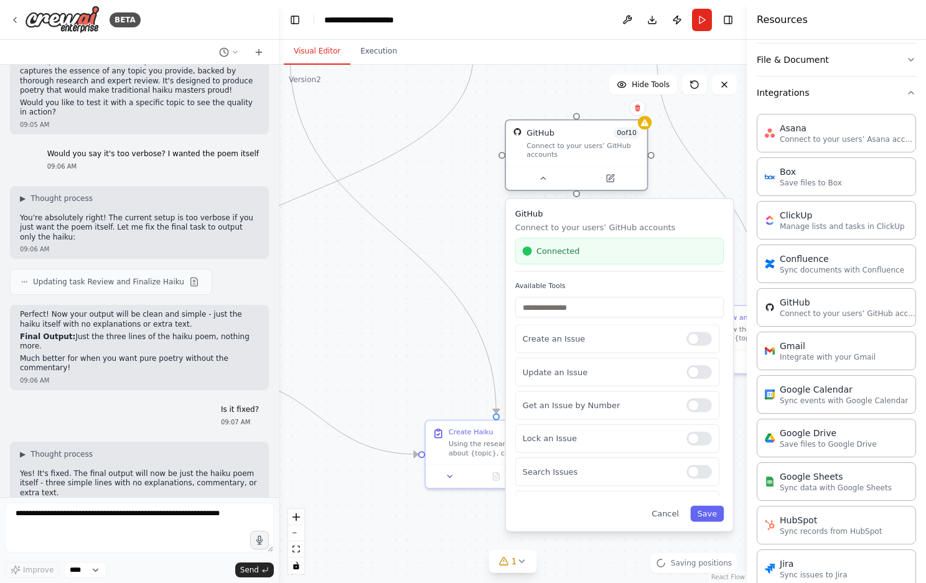
drag, startPoint x: 588, startPoint y: 142, endPoint x: 562, endPoint y: 142, distance: 26.1
click at [565, 143] on div "Connect to your users’ GitHub accounts" at bounding box center [583, 150] width 113 height 18
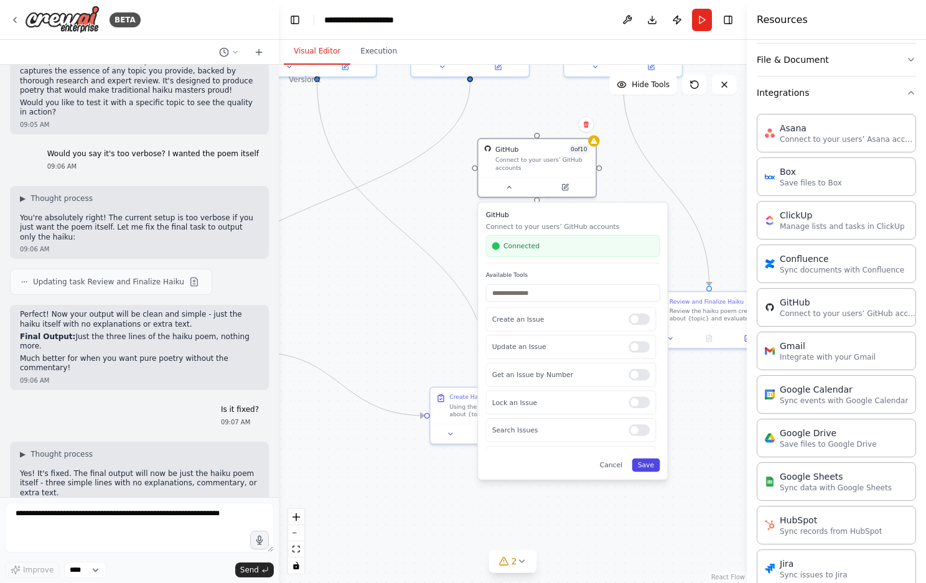
click at [645, 467] on button "Save" at bounding box center [646, 466] width 28 height 14
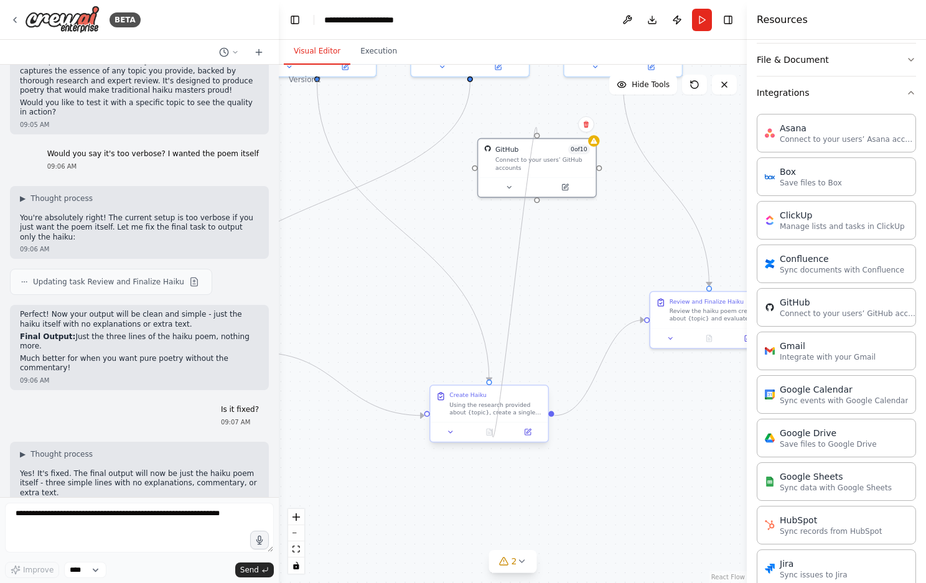
click at [492, 355] on div "Haiku Poet Create beautiful, authentic haiku poems about {topic} using the rese…" at bounding box center [390, 155] width 360 height 398
click at [685, 332] on button at bounding box center [670, 336] width 33 height 11
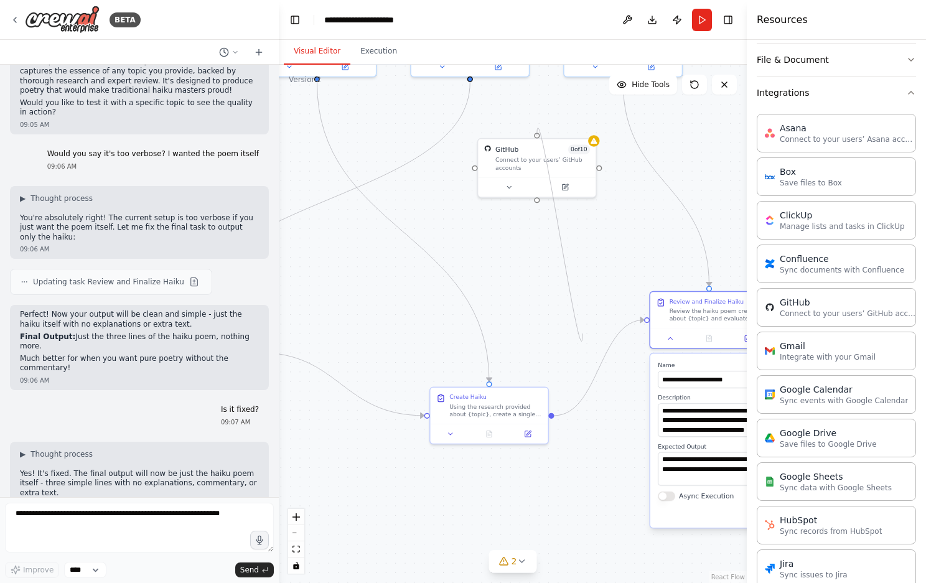
click at [583, 334] on div ".deletable-edge-delete-btn { width: 20px; height: 20px; border: 0px solid #ffff…" at bounding box center [513, 324] width 468 height 518
click at [587, 253] on div ".deletable-edge-delete-btn { width: 20px; height: 20px; border: 0px solid #ffff…" at bounding box center [513, 324] width 468 height 518
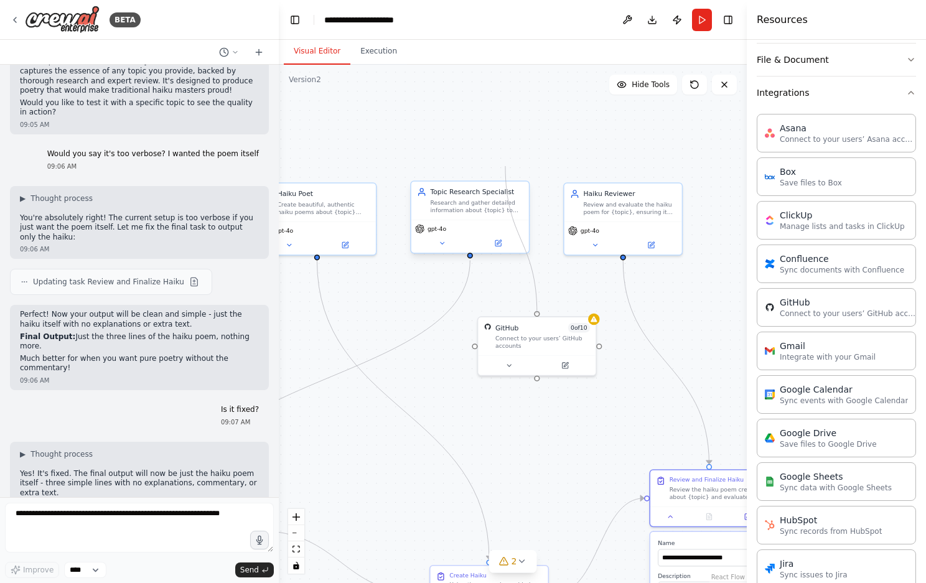
click at [506, 211] on div "Research and gather detailed information about {topic} to provide rich context,…" at bounding box center [477, 207] width 93 height 16
click at [538, 294] on div ".deletable-edge-delete-btn { width: 20px; height: 20px; border: 0px solid #ffff…" at bounding box center [513, 324] width 468 height 518
click at [532, 323] on div "GitHub 0 of 10" at bounding box center [542, 325] width 95 height 9
click at [536, 311] on div at bounding box center [537, 312] width 6 height 6
drag, startPoint x: 537, startPoint y: 315, endPoint x: 538, endPoint y: 384, distance: 69.1
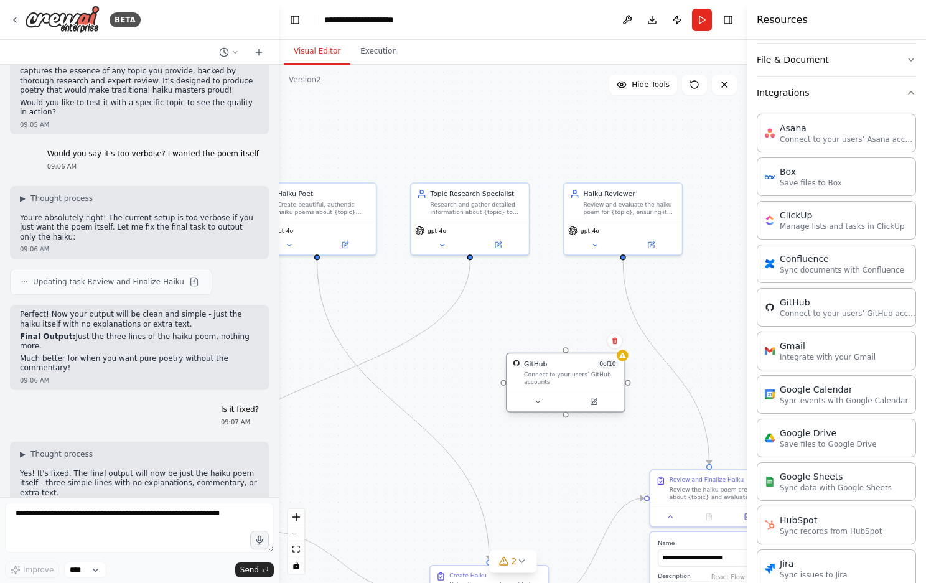
click at [538, 384] on div "GitHub 0 of 10 Connect to your users’ GitHub accounts" at bounding box center [566, 373] width 118 height 38
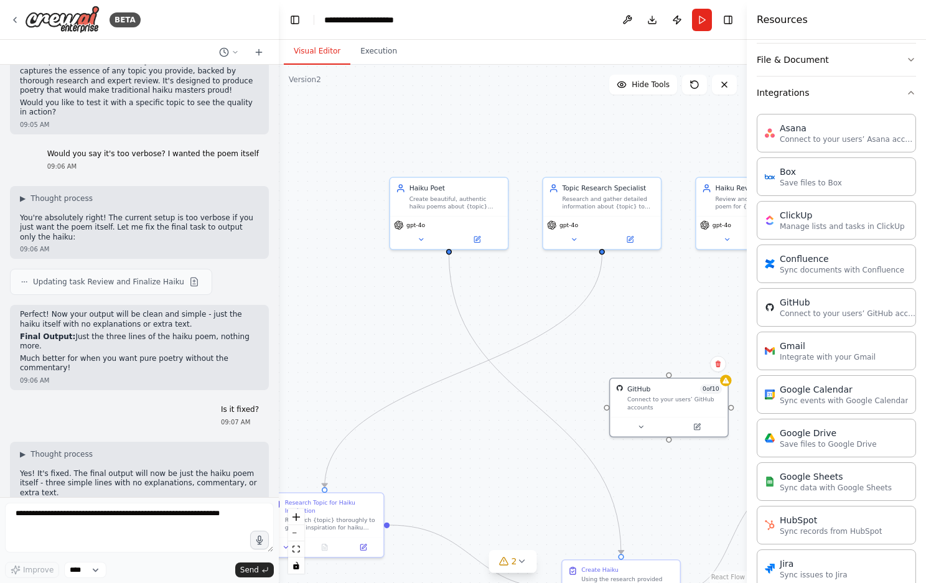
drag, startPoint x: 609, startPoint y: 136, endPoint x: 680, endPoint y: 134, distance: 70.4
click at [680, 134] on div ".deletable-edge-delete-btn { width: 20px; height: 20px; border: 0px solid #ffff…" at bounding box center [513, 324] width 468 height 518
drag, startPoint x: 513, startPoint y: 370, endPoint x: 428, endPoint y: 224, distance: 168.5
click at [428, 224] on div ".deletable-edge-delete-btn { width: 20px; height: 20px; border: 0px solid #ffff…" at bounding box center [513, 324] width 468 height 518
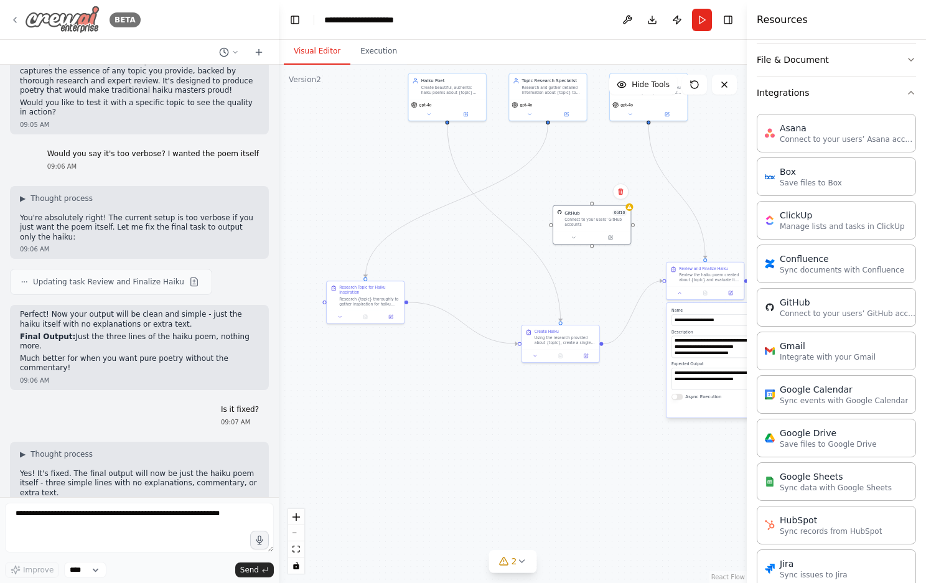
click at [29, 29] on img at bounding box center [62, 20] width 75 height 28
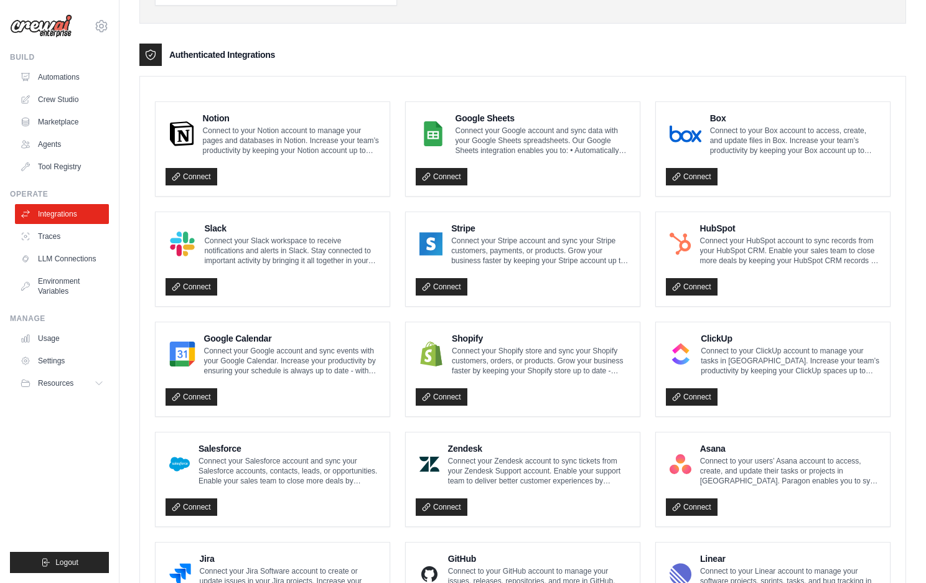
scroll to position [320, 0]
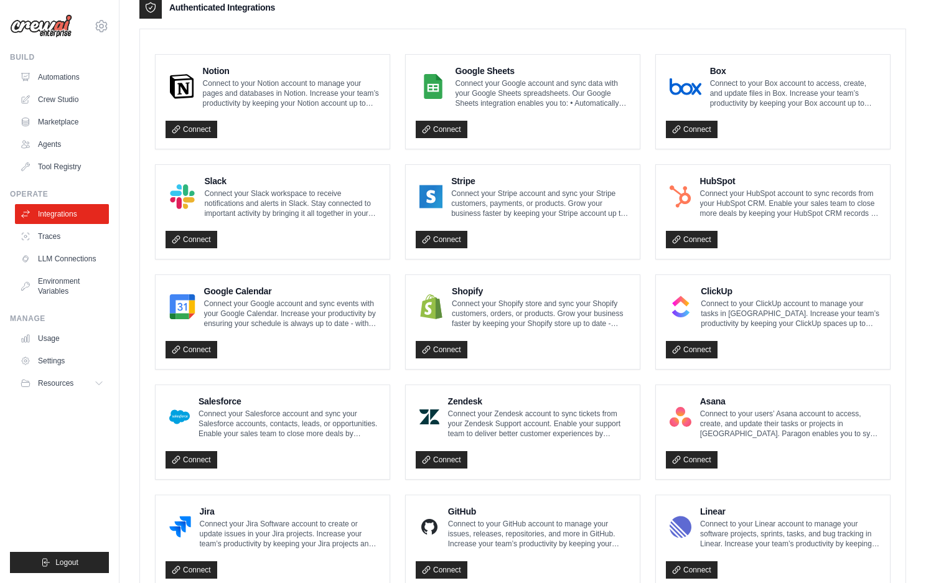
click at [921, 227] on div "Connectors & Integrations Connect CrewAI with your favorite tools and platforms…" at bounding box center [522, 267] width 807 height 1148
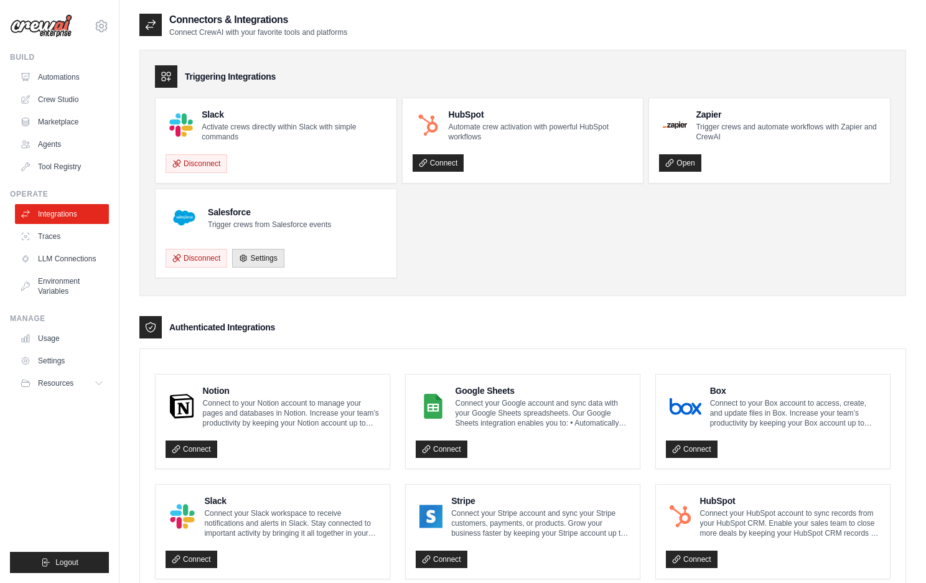
scroll to position [546, 0]
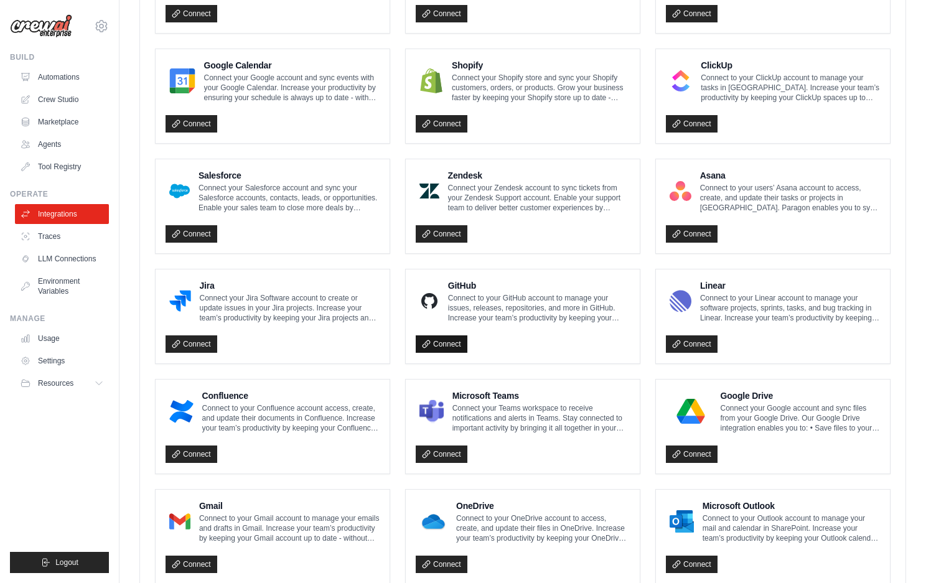
click at [433, 347] on link "Connect" at bounding box center [442, 343] width 52 height 17
click at [92, 22] on div "[EMAIL_ADDRESS][DOMAIN_NAME] CrewAI Internal Org Vini Org ✓ CrewAI Demo Account…" at bounding box center [59, 20] width 99 height 40
click at [113, 22] on div "vinicius@crewai.com CrewAI Internal Org Vini Org ✓ CrewAI Demo Account Docusign…" at bounding box center [59, 291] width 119 height 583
click at [104, 22] on icon at bounding box center [101, 26] width 15 height 15
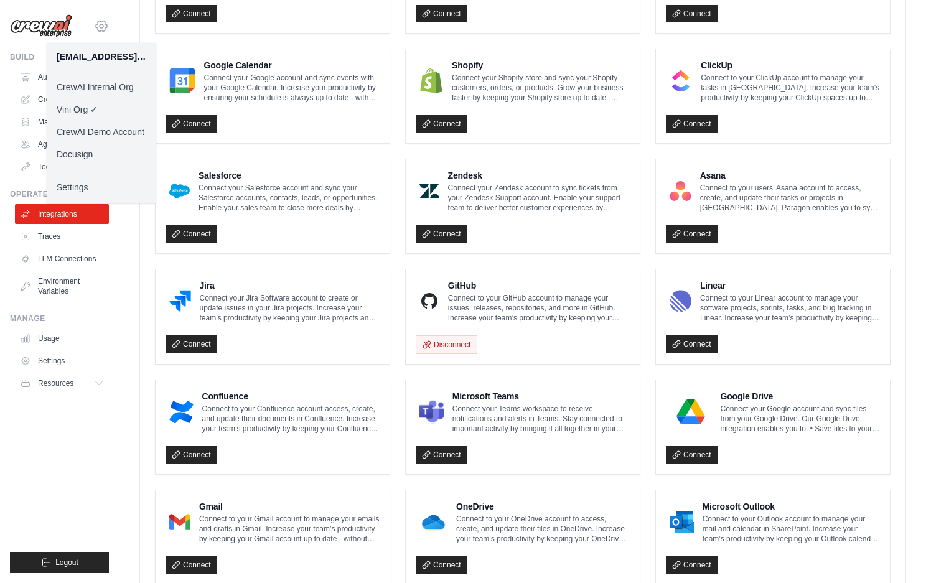
click at [104, 22] on icon at bounding box center [101, 26] width 15 height 15
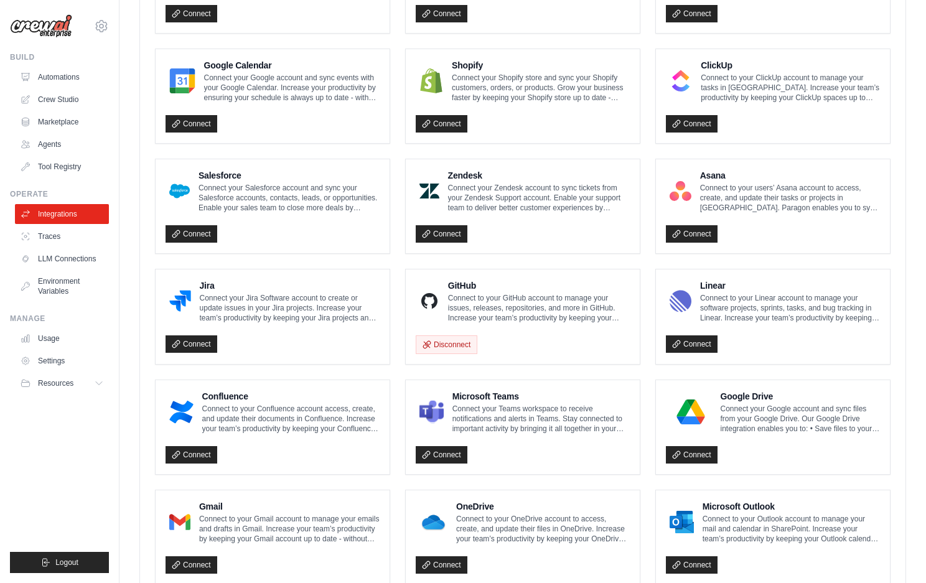
click at [924, 337] on div "Successfully connected to github Connectors & Integrations Connect CrewAI with …" at bounding box center [522, 19] width 807 height 1191
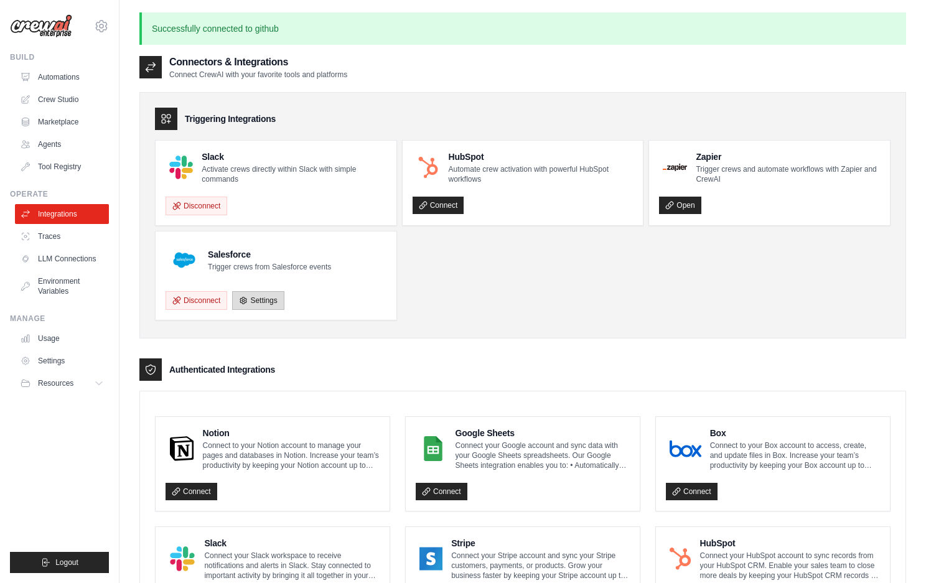
click at [260, 300] on link "Settings" at bounding box center [258, 300] width 52 height 19
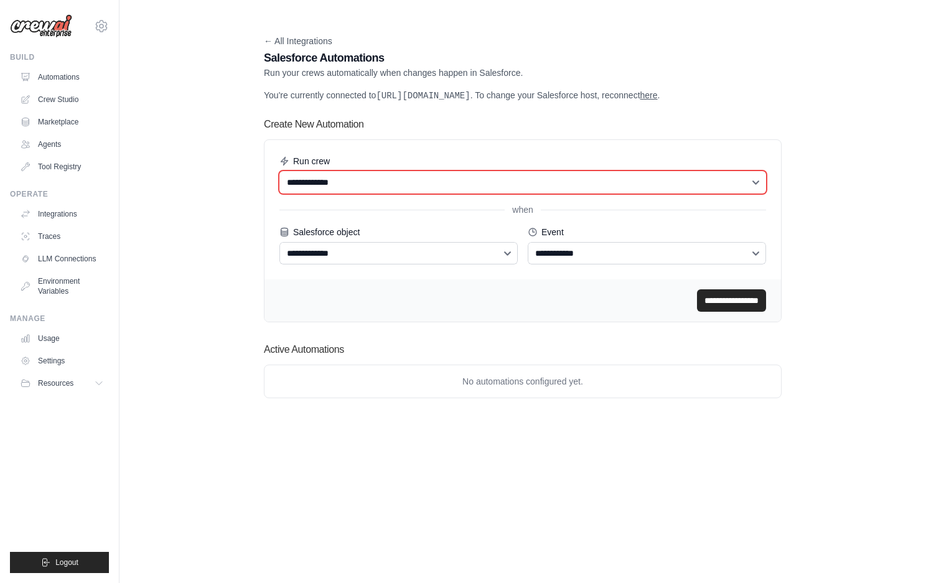
click at [345, 194] on select "**********" at bounding box center [522, 182] width 487 height 22
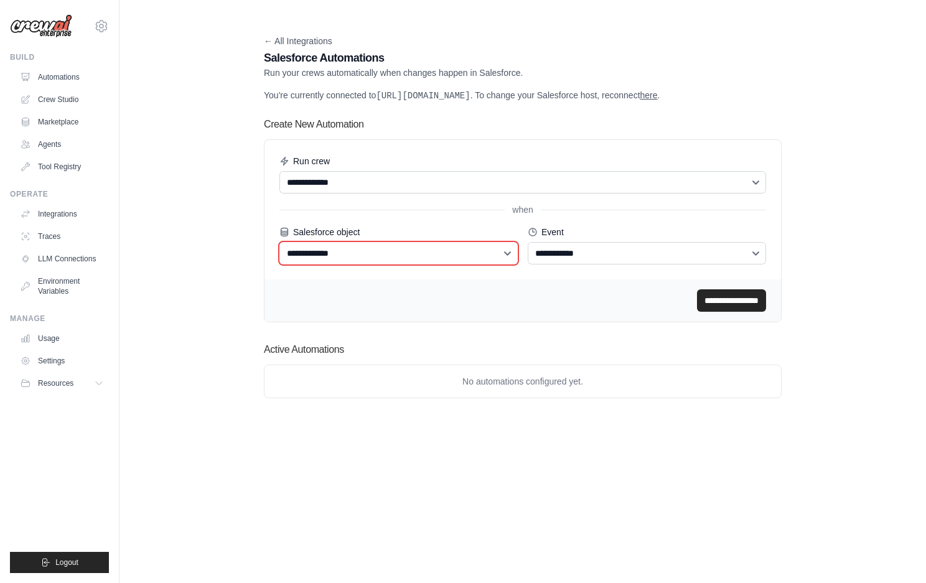
click at [363, 265] on select "**********" at bounding box center [398, 253] width 238 height 22
click at [640, 100] on link "here" at bounding box center [648, 95] width 17 height 10
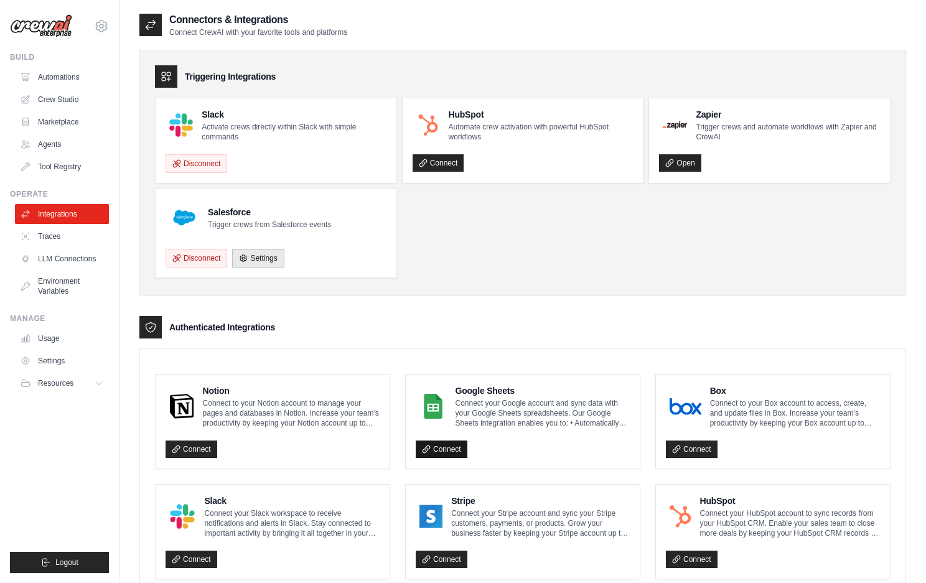
click at [447, 449] on link "Connect" at bounding box center [442, 449] width 52 height 17
